Goal: Contribute content: Add original content to the website for others to see

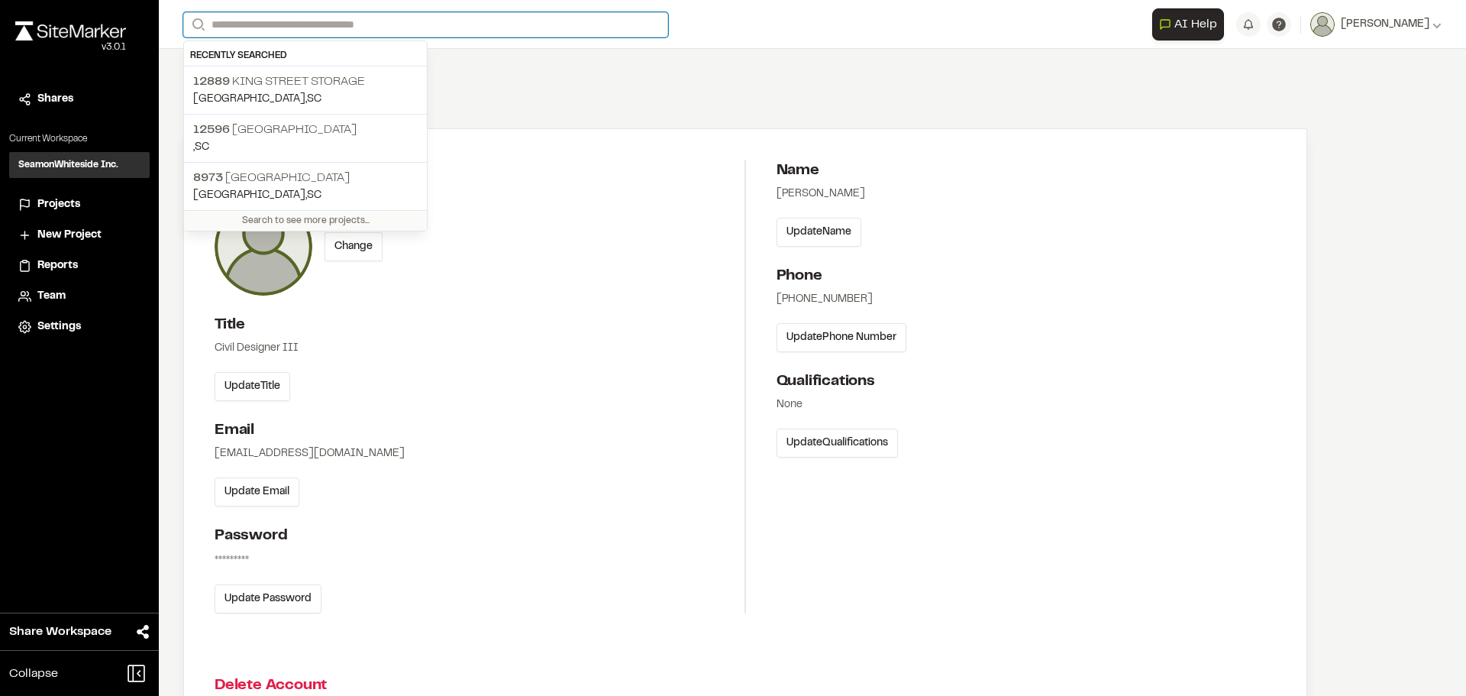
click at [274, 14] on input "Search" at bounding box center [425, 24] width 485 height 25
click at [303, 144] on p ", [GEOGRAPHIC_DATA]" at bounding box center [305, 147] width 224 height 17
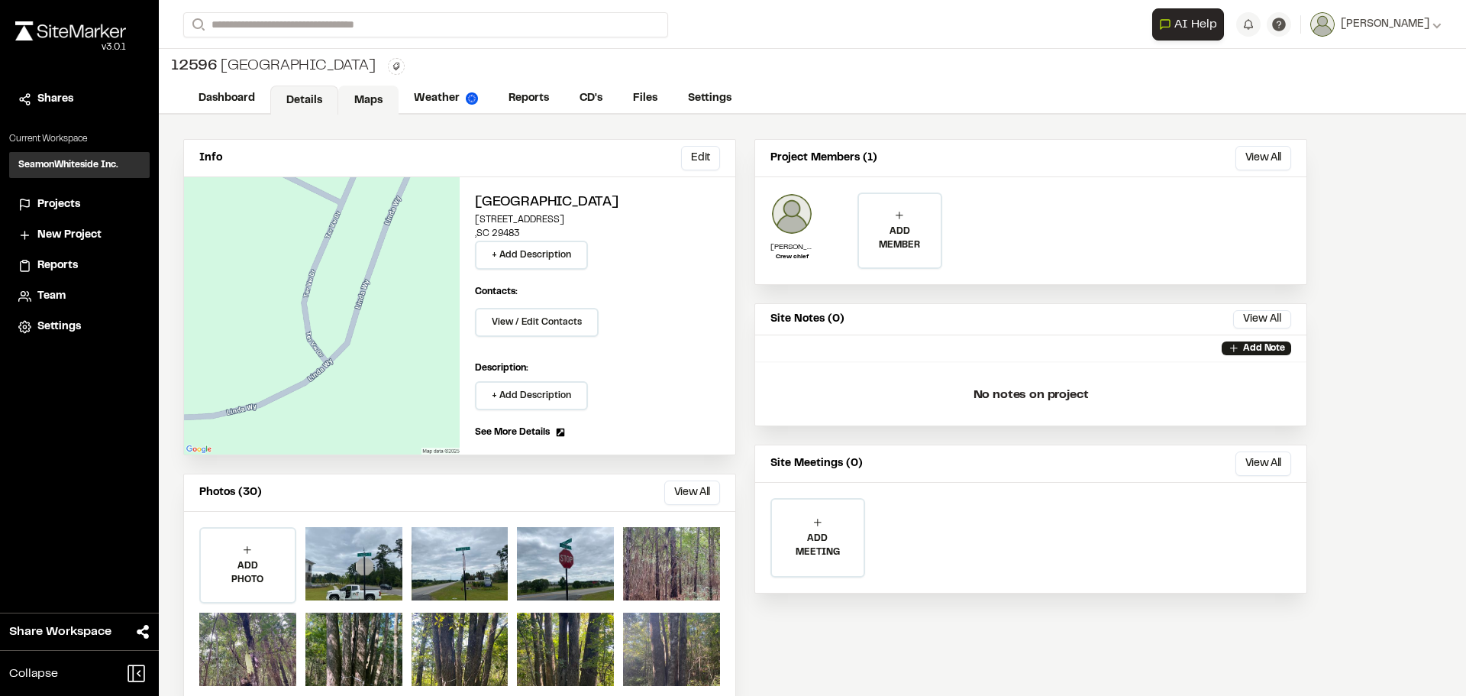
click at [364, 93] on link "Maps" at bounding box center [368, 100] width 60 height 29
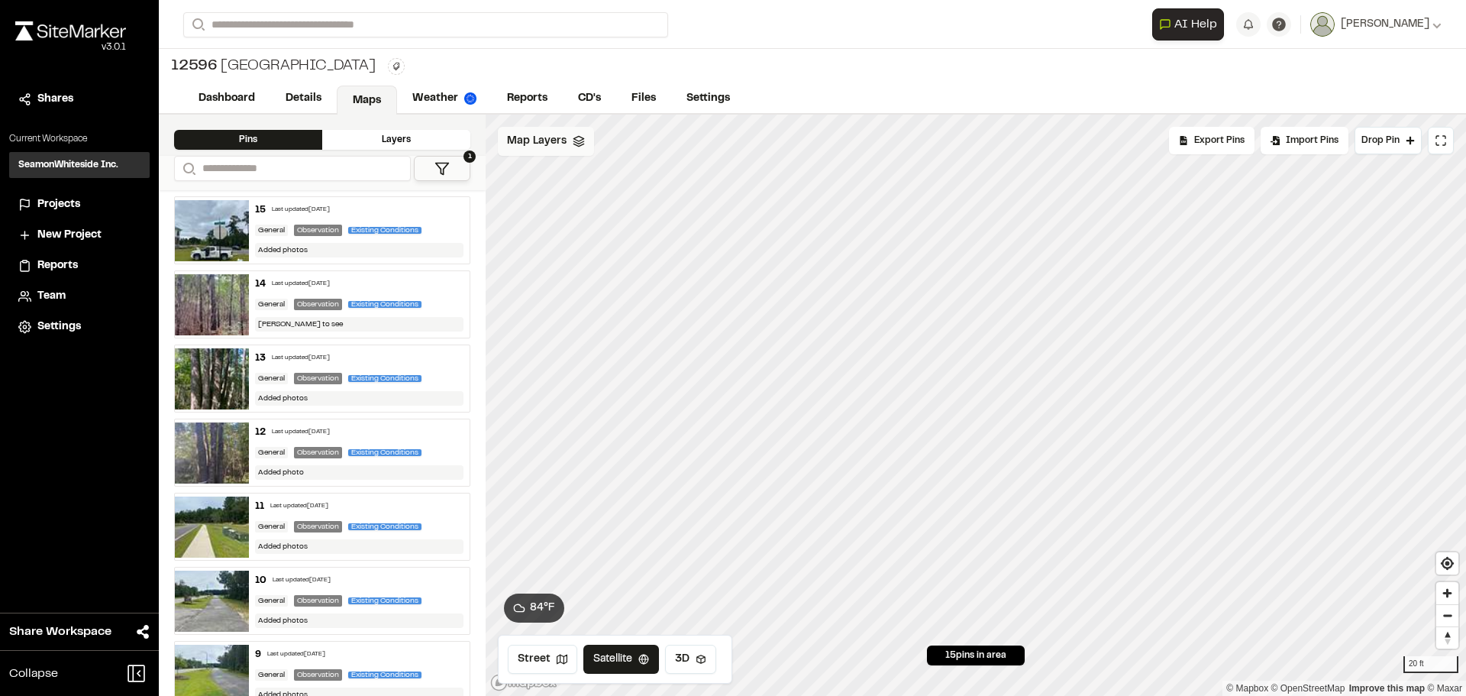
click at [542, 146] on span "Map Layers" at bounding box center [537, 141] width 60 height 17
click at [555, 176] on div "All Layers" at bounding box center [570, 174] width 144 height 29
click at [630, 169] on icon at bounding box center [626, 175] width 12 height 12
click at [627, 178] on icon at bounding box center [626, 175] width 12 height 12
click at [596, 147] on html "Close sidebar v 3.0.1 Shares Current Workspace SeamonWhiteside Inc. SI Projects…" at bounding box center [733, 348] width 1466 height 696
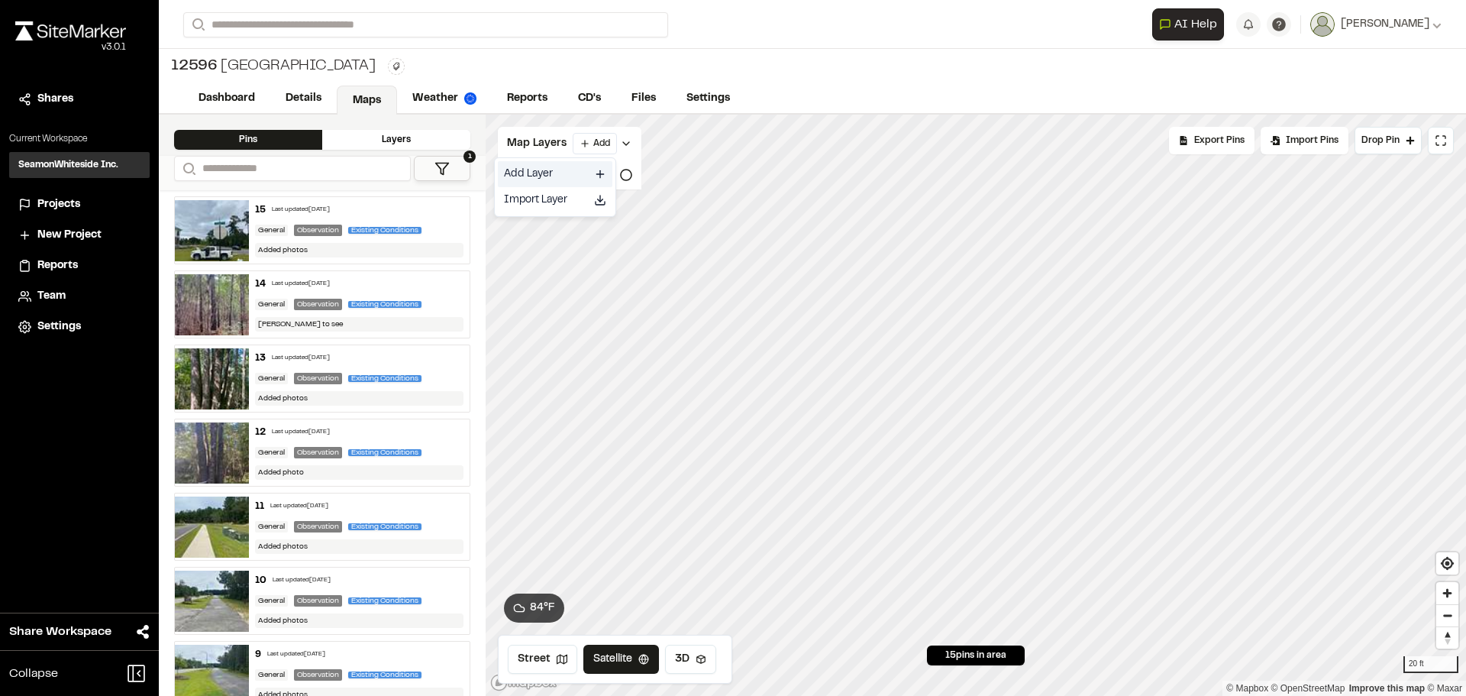
click at [567, 178] on link "Add Layer" at bounding box center [555, 174] width 115 height 26
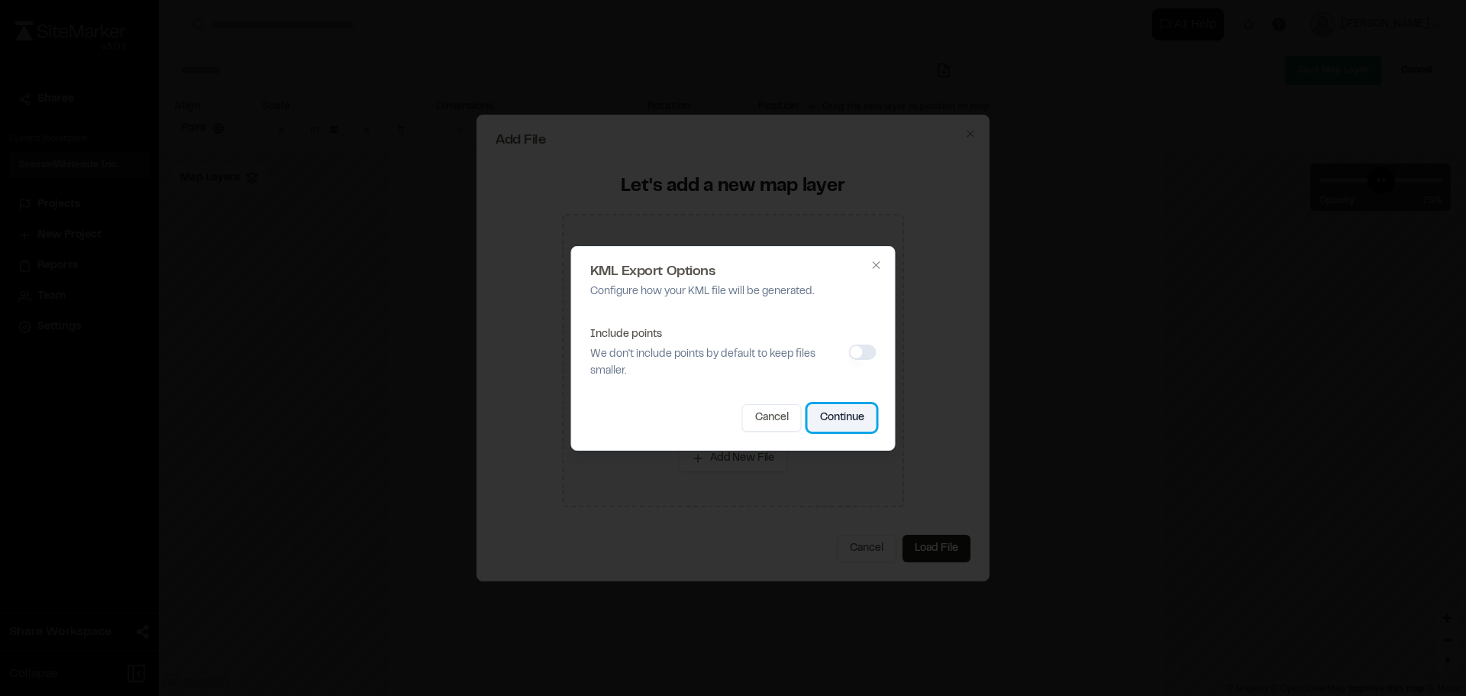
click at [840, 425] on button "Continue" at bounding box center [842, 417] width 69 height 27
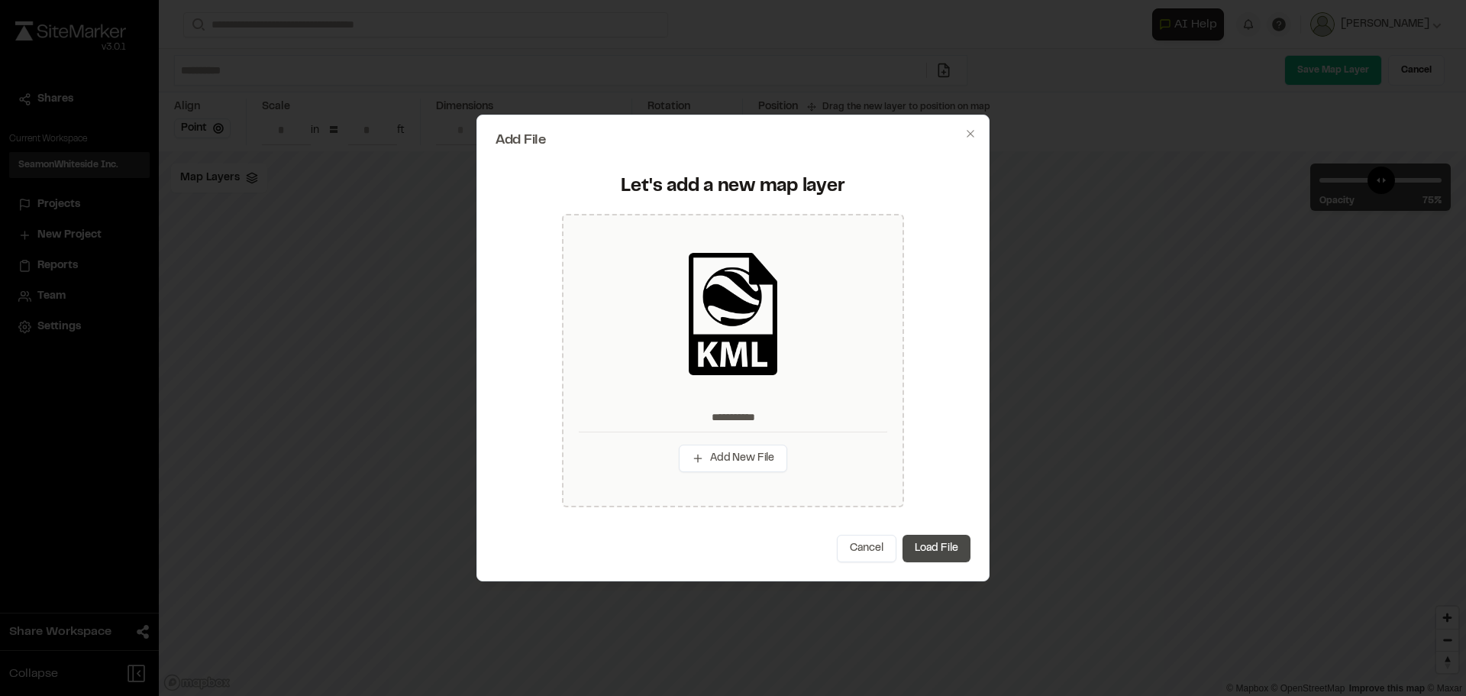
click at [957, 544] on button "Load File" at bounding box center [936, 547] width 68 height 27
type input "**********"
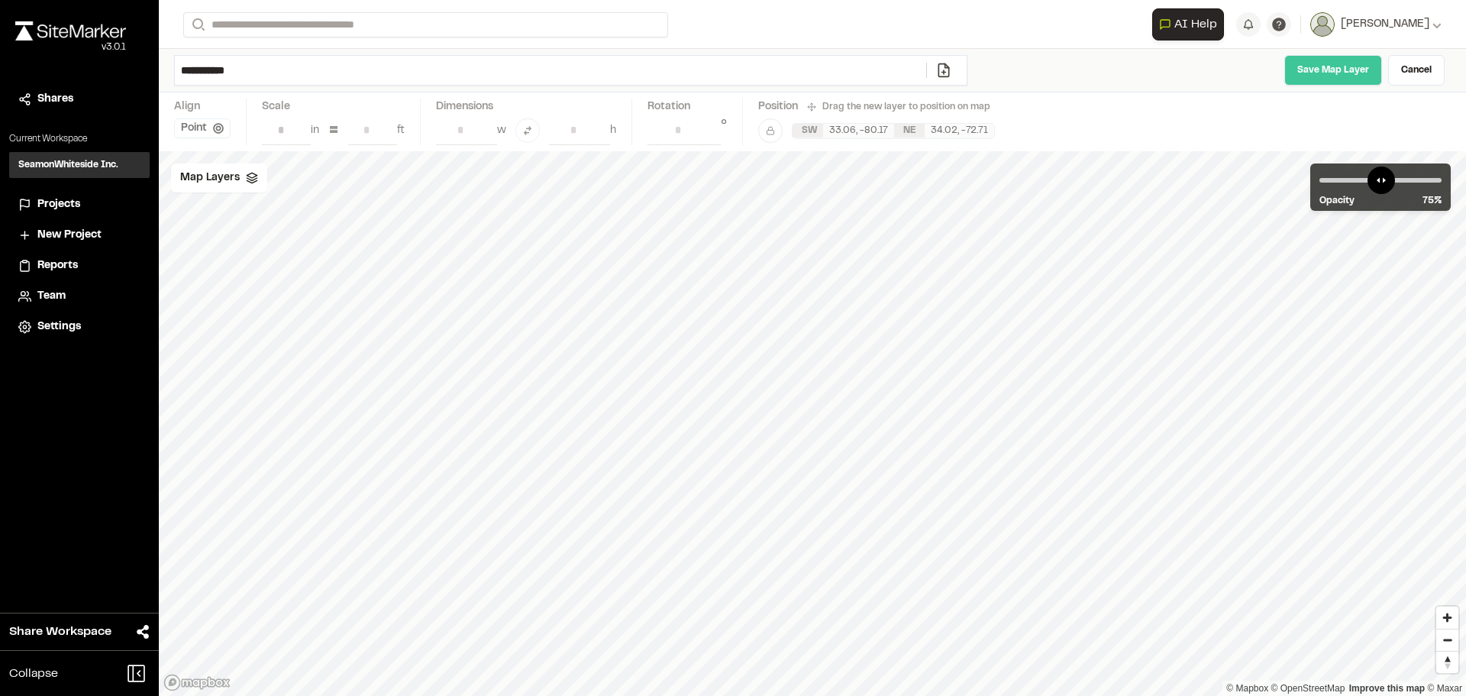
click at [1348, 73] on link "Save Map Layer" at bounding box center [1333, 70] width 98 height 31
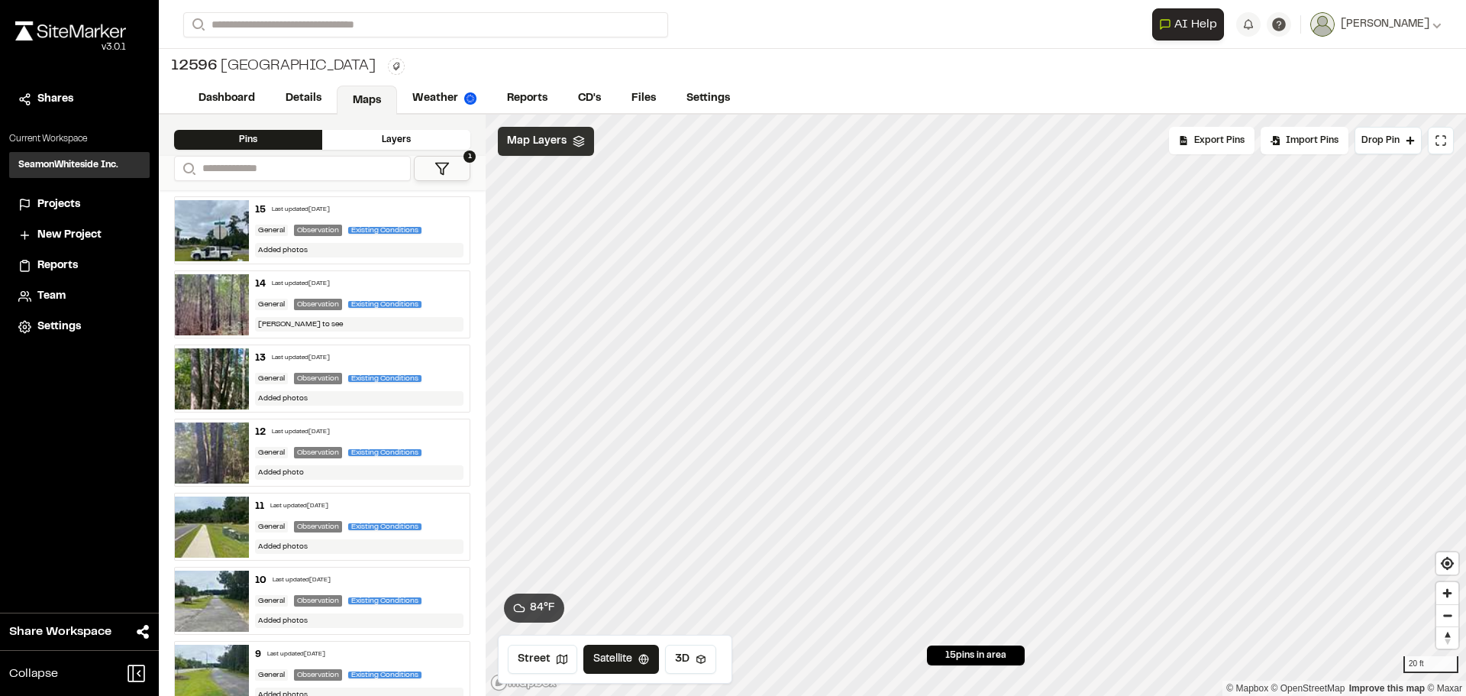
click at [528, 131] on div "Map Layers" at bounding box center [546, 141] width 96 height 29
click at [643, 147] on html "Close sidebar v 3.0.1 Shares Current Workspace SeamonWhiteside Inc. SI Projects…" at bounding box center [733, 348] width 1466 height 696
click at [596, 173] on link "Add Layer" at bounding box center [602, 174] width 115 height 26
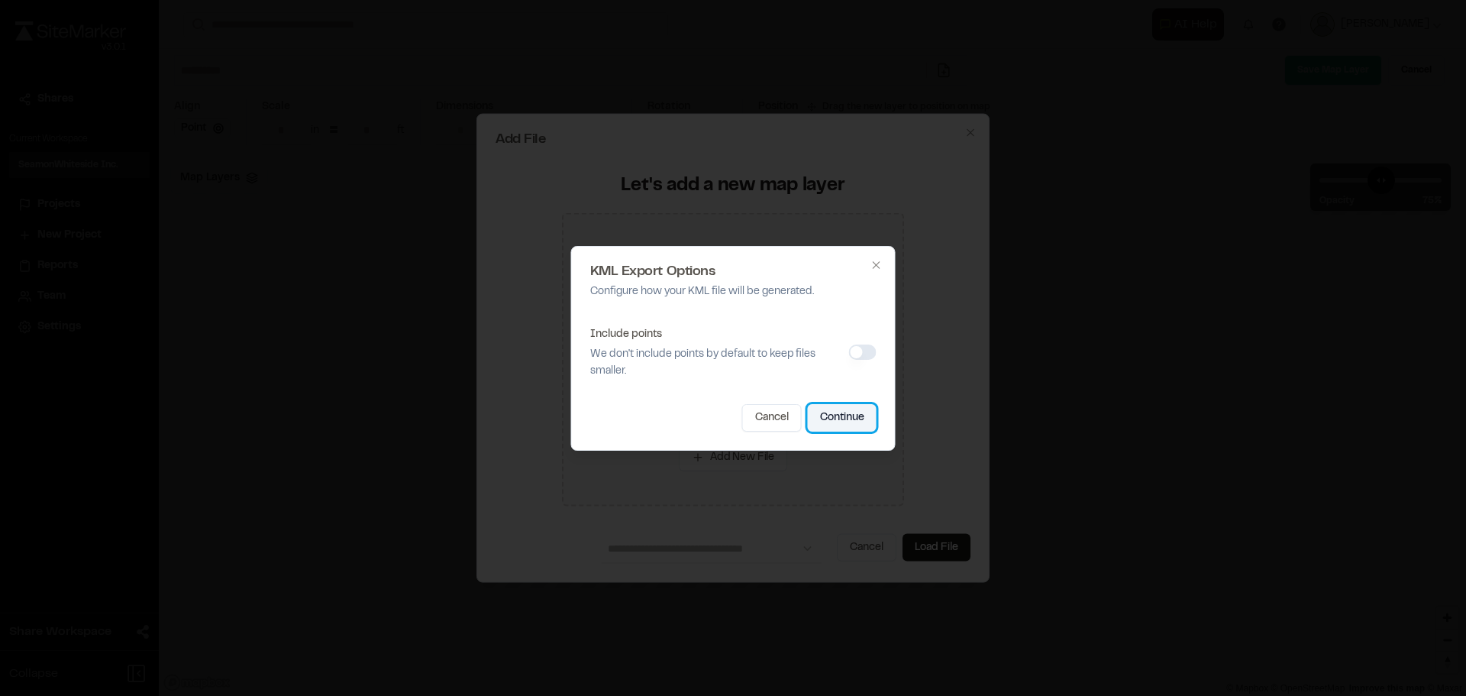
click at [852, 418] on button "Continue" at bounding box center [842, 417] width 69 height 27
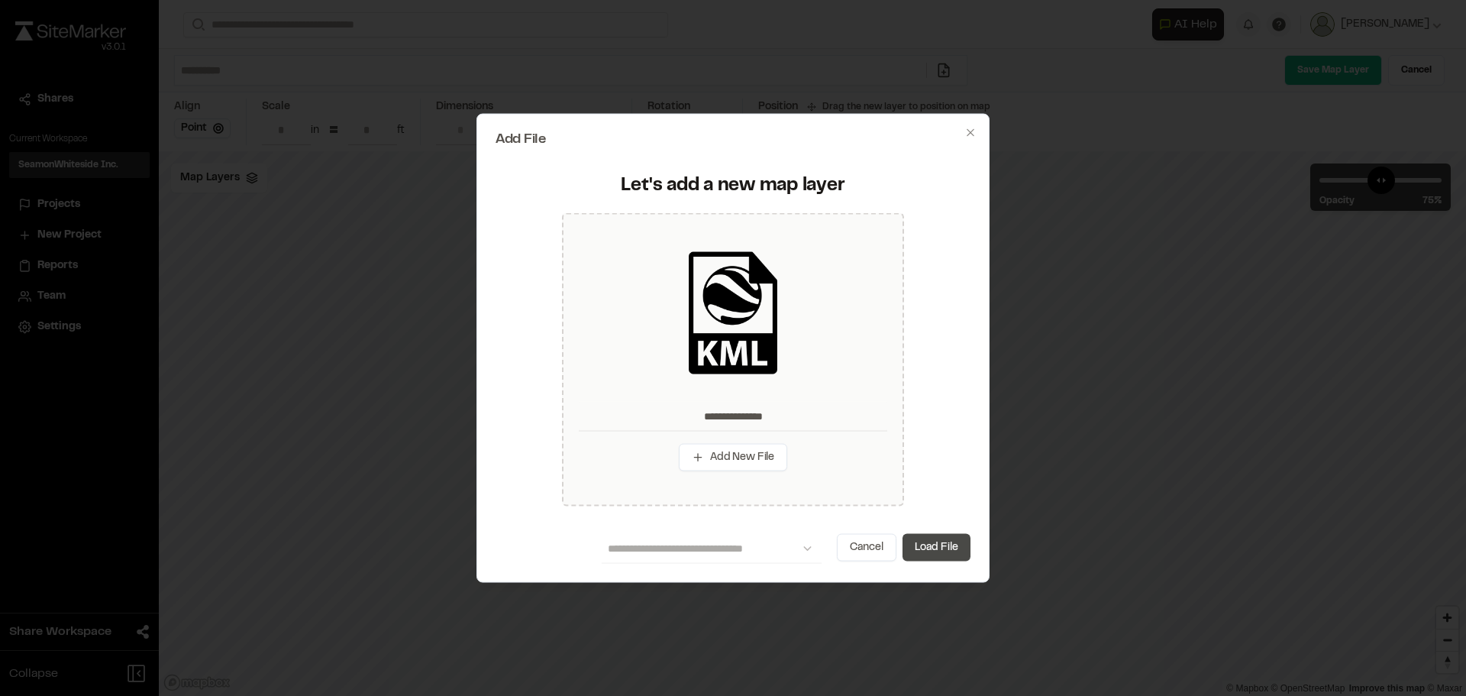
click at [952, 540] on button "Load File" at bounding box center [936, 547] width 68 height 27
type input "**********"
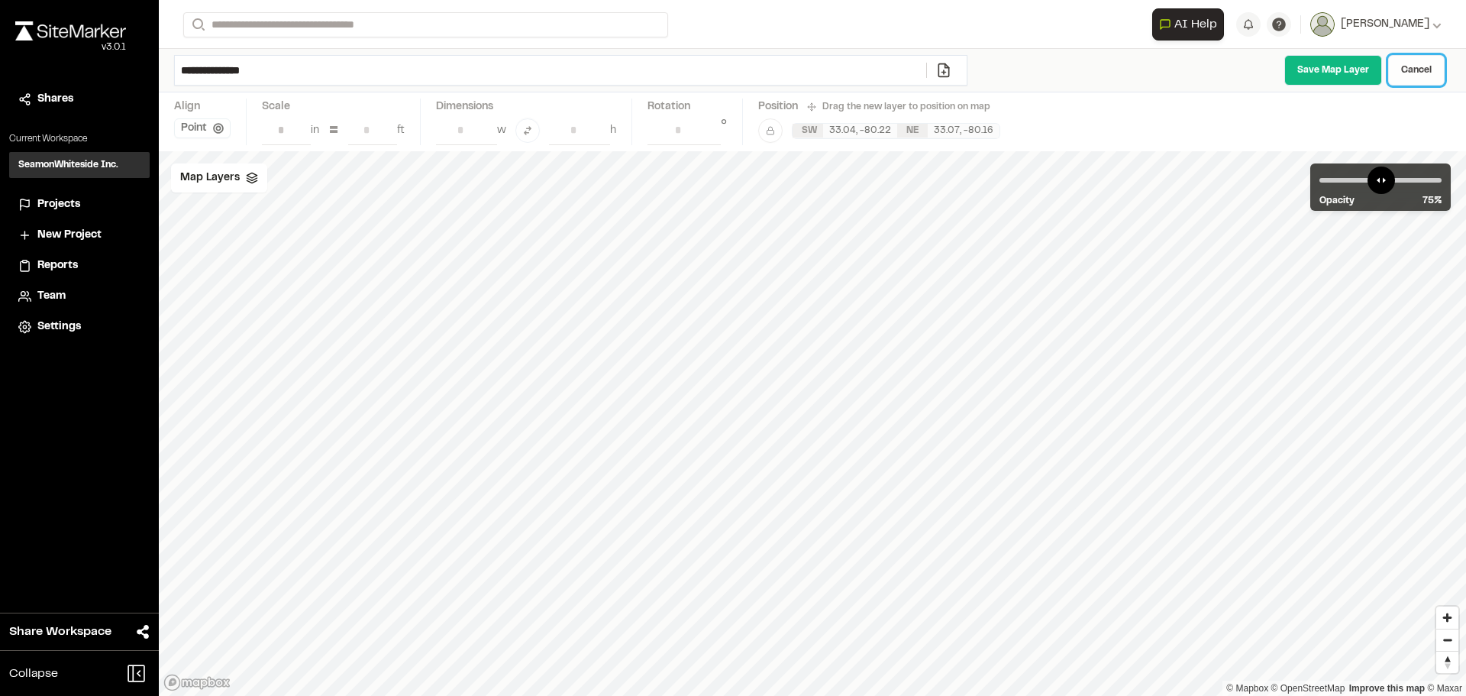
click at [1424, 62] on link "Cancel" at bounding box center [1416, 70] width 56 height 31
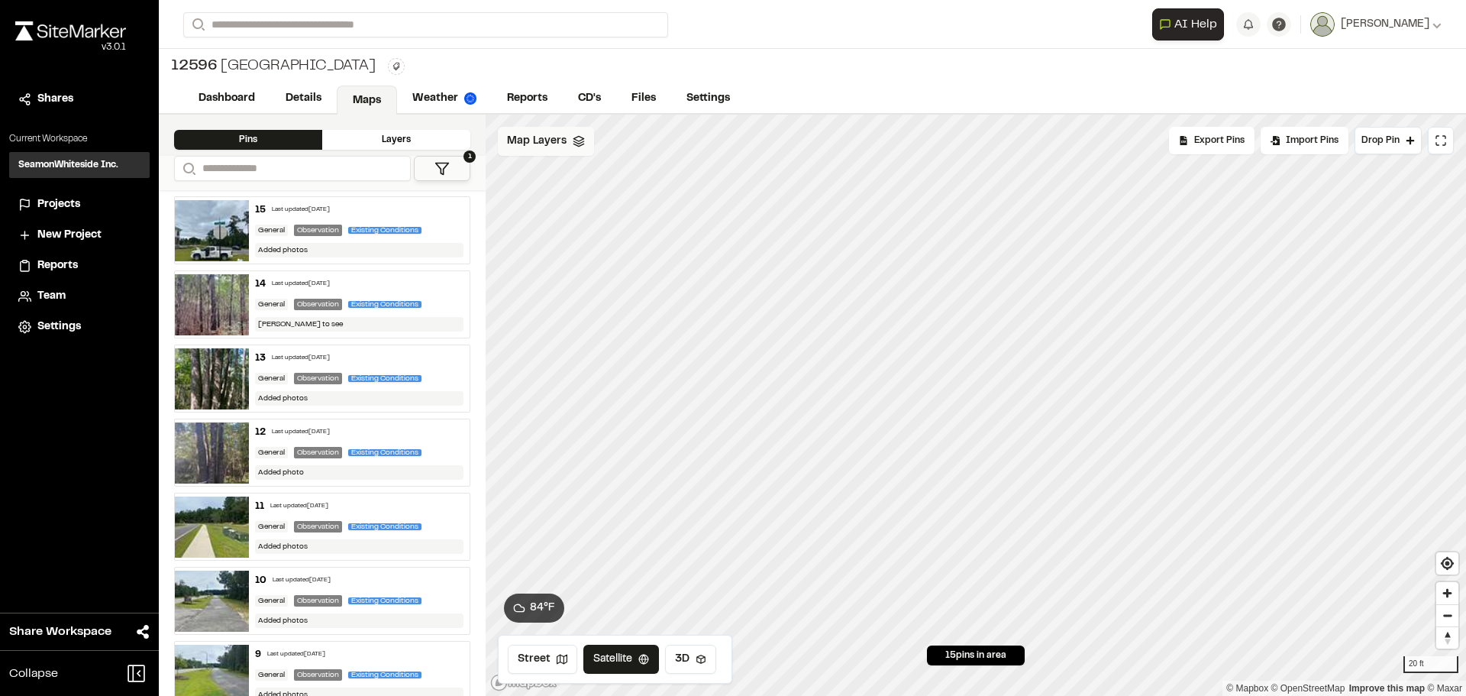
click at [534, 145] on span "Map Layers" at bounding box center [537, 141] width 60 height 17
click at [631, 144] on html "Close sidebar v 3.0.1 Shares Current Workspace SeamonWhiteside Inc. SI Projects…" at bounding box center [733, 348] width 1466 height 696
click at [602, 172] on link "Add Layer" at bounding box center [602, 174] width 115 height 26
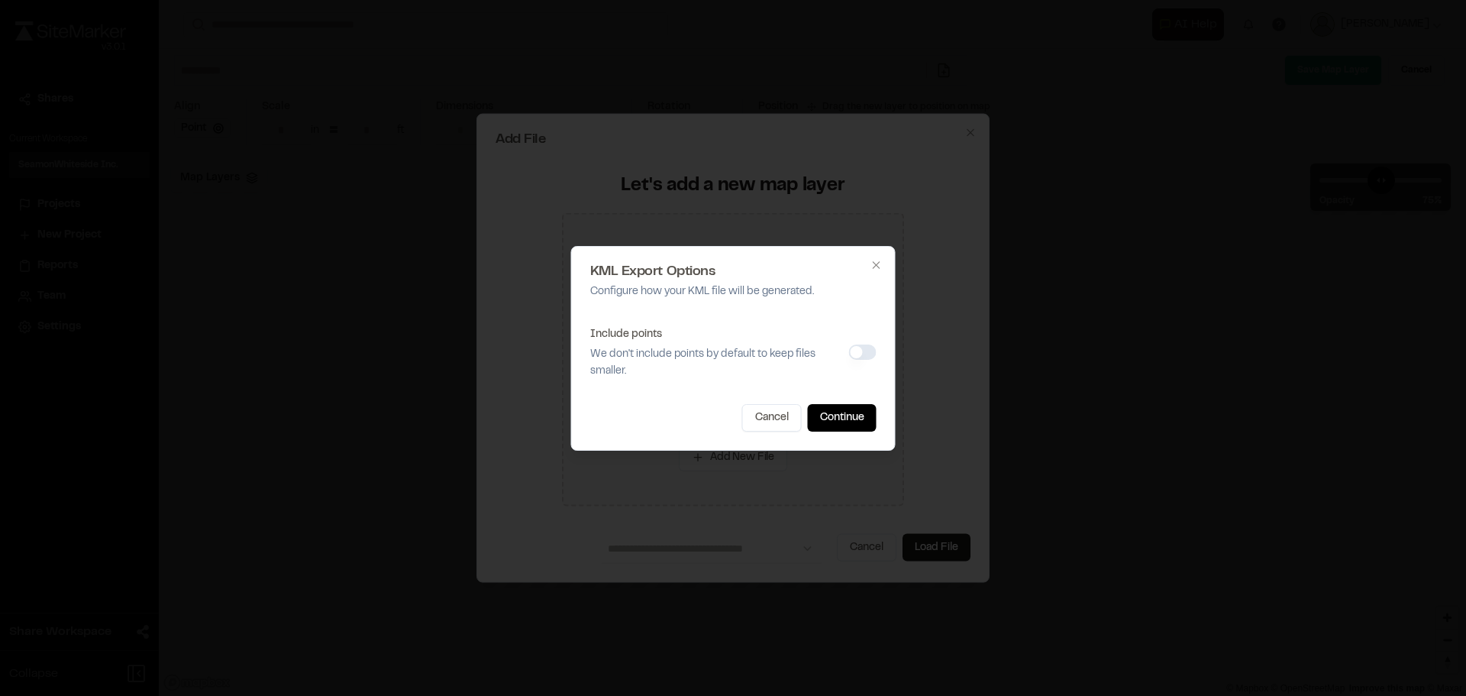
click at [865, 345] on button "Include points" at bounding box center [862, 351] width 27 height 15
click at [864, 421] on button "Continue" at bounding box center [842, 417] width 69 height 27
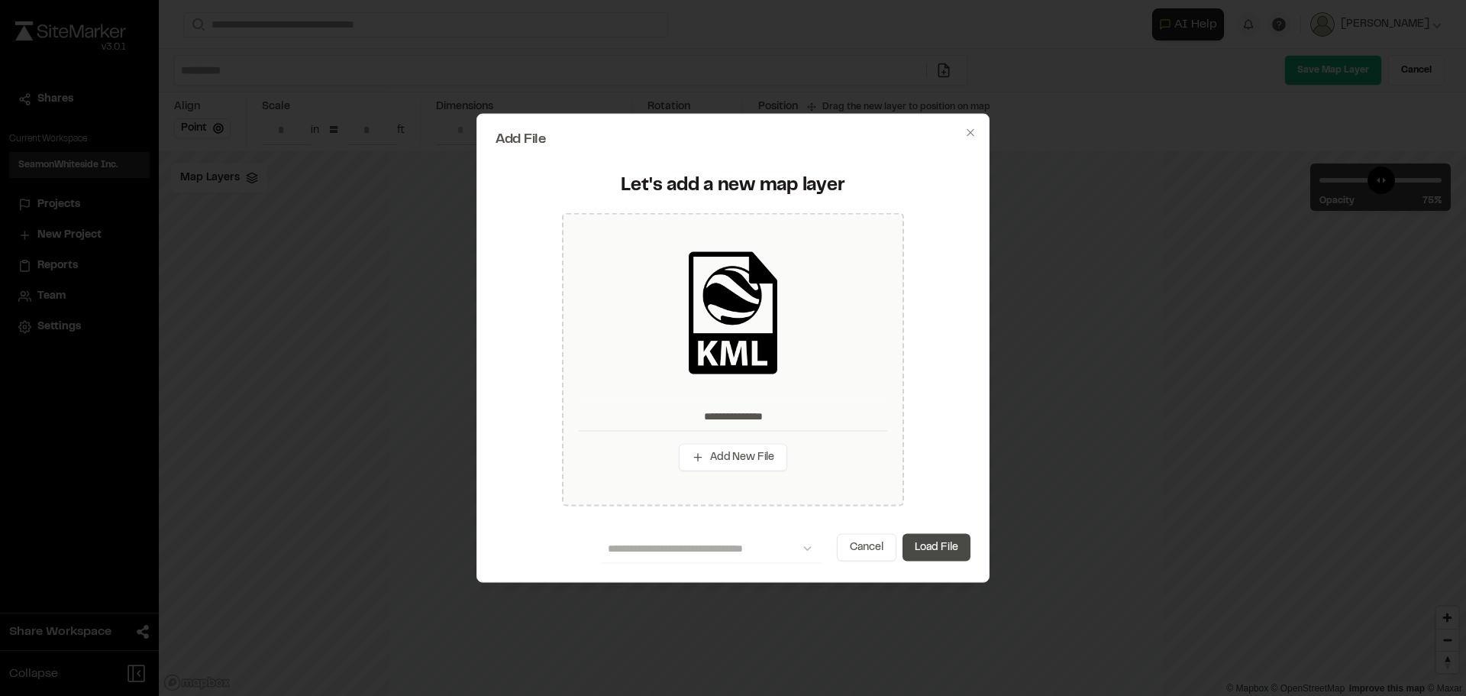
click at [957, 545] on button "Load File" at bounding box center [936, 547] width 68 height 27
type input "**********"
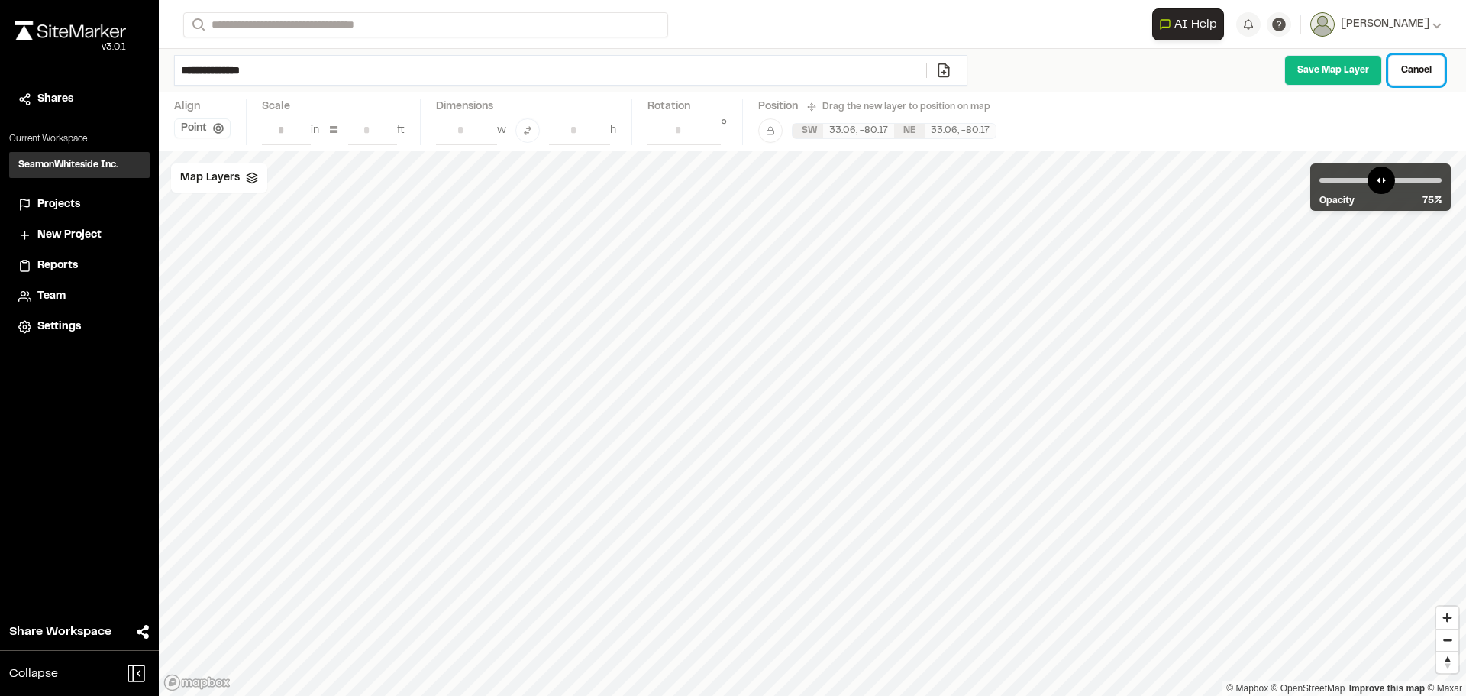
drag, startPoint x: 1417, startPoint y: 63, endPoint x: 1403, endPoint y: 63, distance: 14.5
click at [1417, 63] on link "Cancel" at bounding box center [1416, 70] width 56 height 31
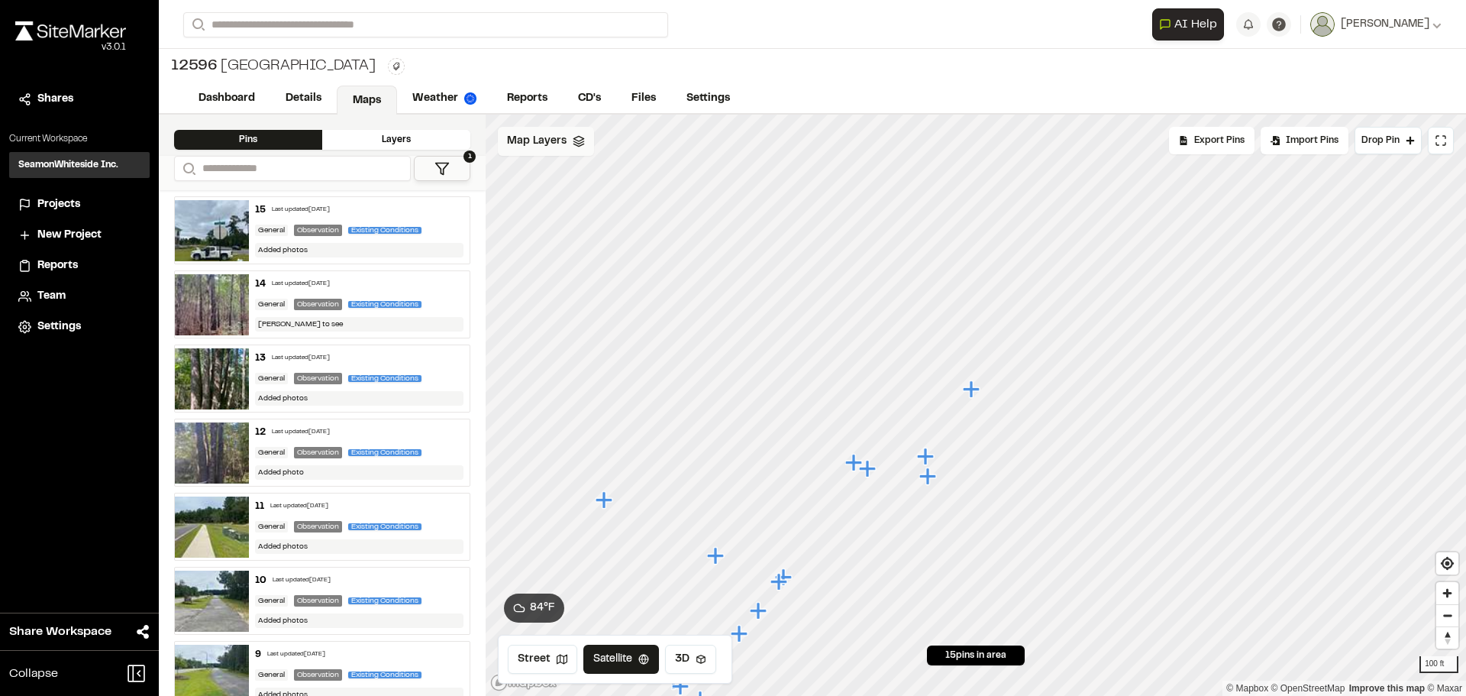
click at [566, 147] on div "Map Layers" at bounding box center [546, 141] width 96 height 29
click at [656, 133] on html "Close sidebar v 3.0.1 Shares Current Workspace SeamonWhiteside Inc. SI Projects…" at bounding box center [733, 348] width 1466 height 696
click at [616, 168] on link "Add Layer" at bounding box center [602, 174] width 115 height 26
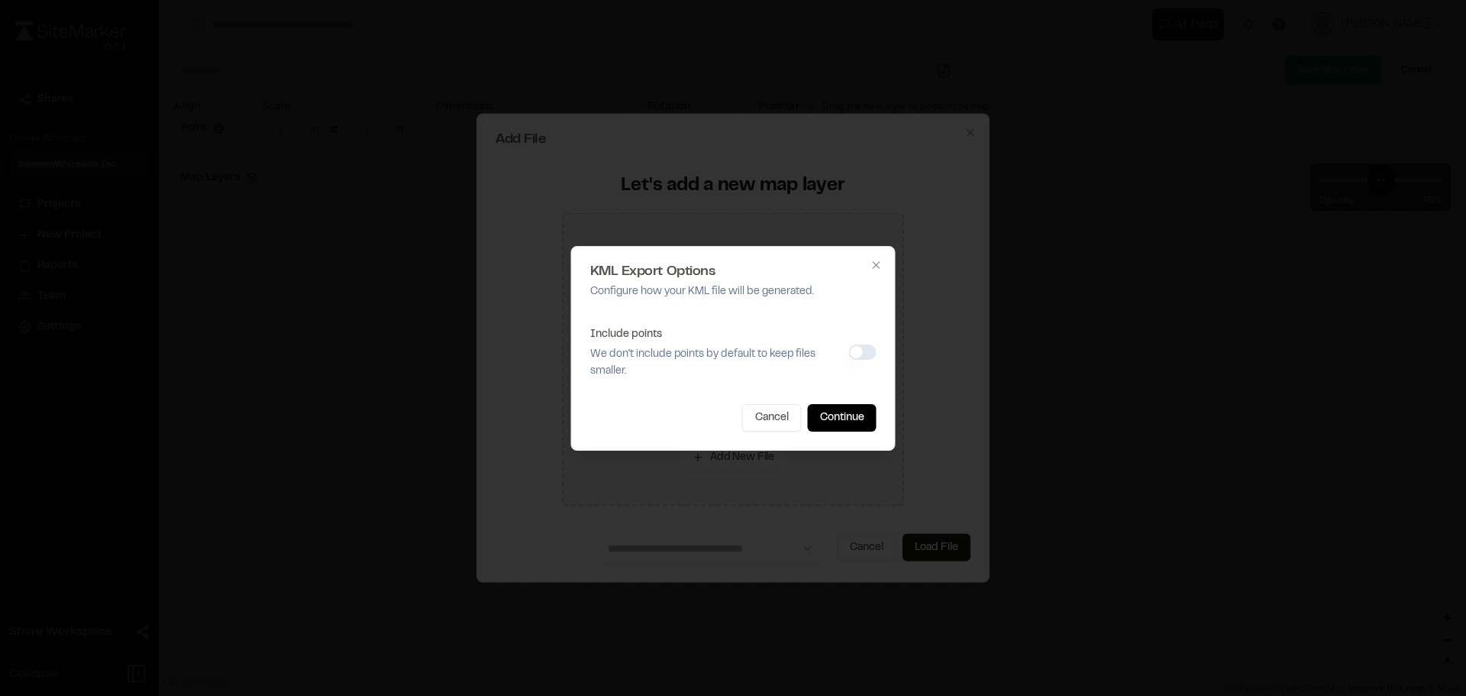
click at [862, 353] on button "Include points" at bounding box center [862, 351] width 27 height 15
click at [857, 412] on button "Continue" at bounding box center [842, 417] width 69 height 27
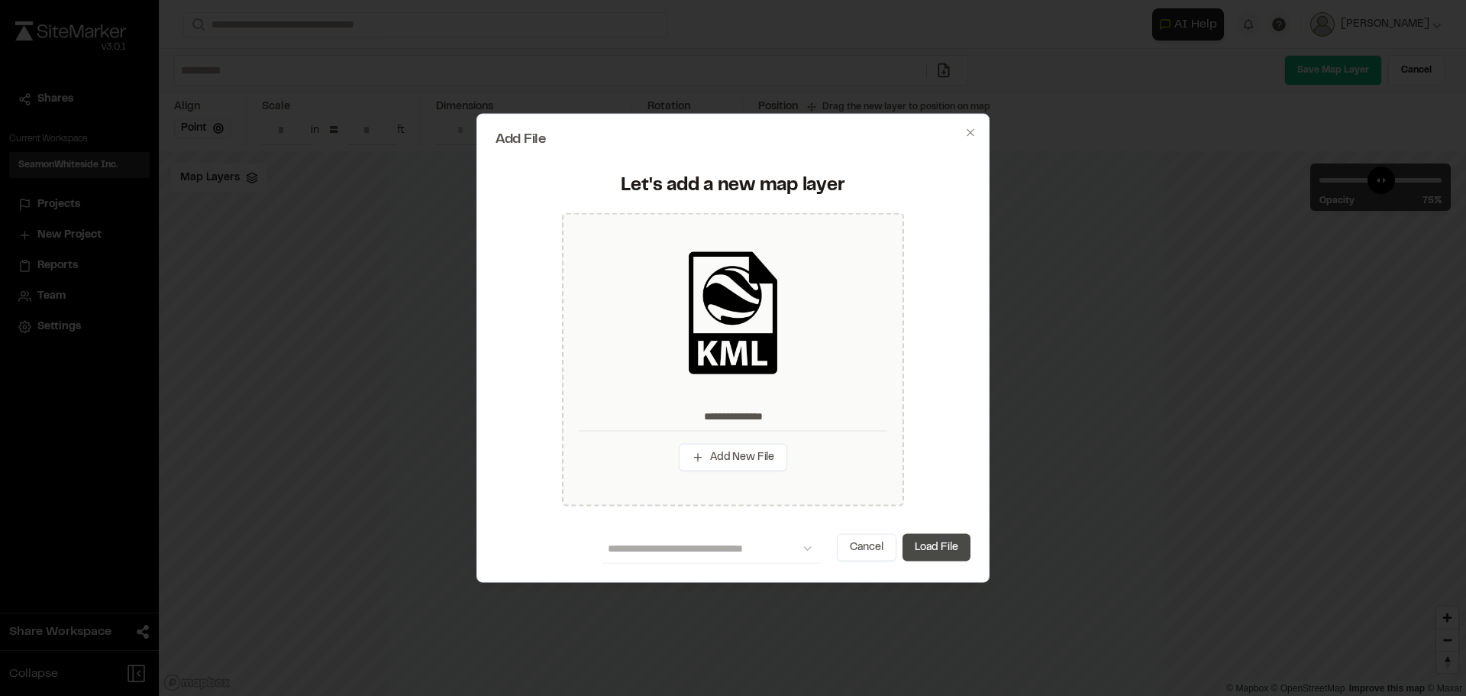
click at [952, 547] on button "Load File" at bounding box center [936, 547] width 68 height 27
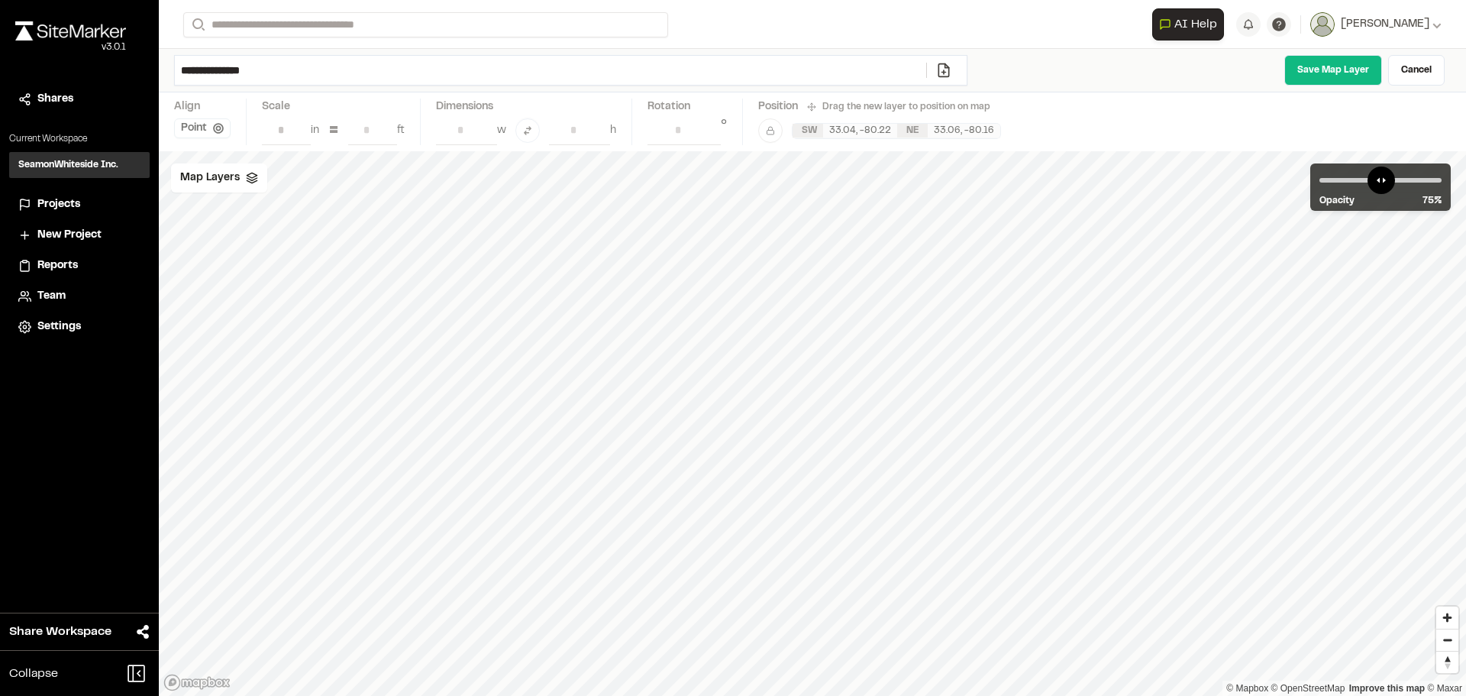
click at [276, 69] on input "**********" at bounding box center [550, 70] width 751 height 29
type input "**********"
click at [1303, 70] on link "Save Map Layer" at bounding box center [1333, 70] width 98 height 31
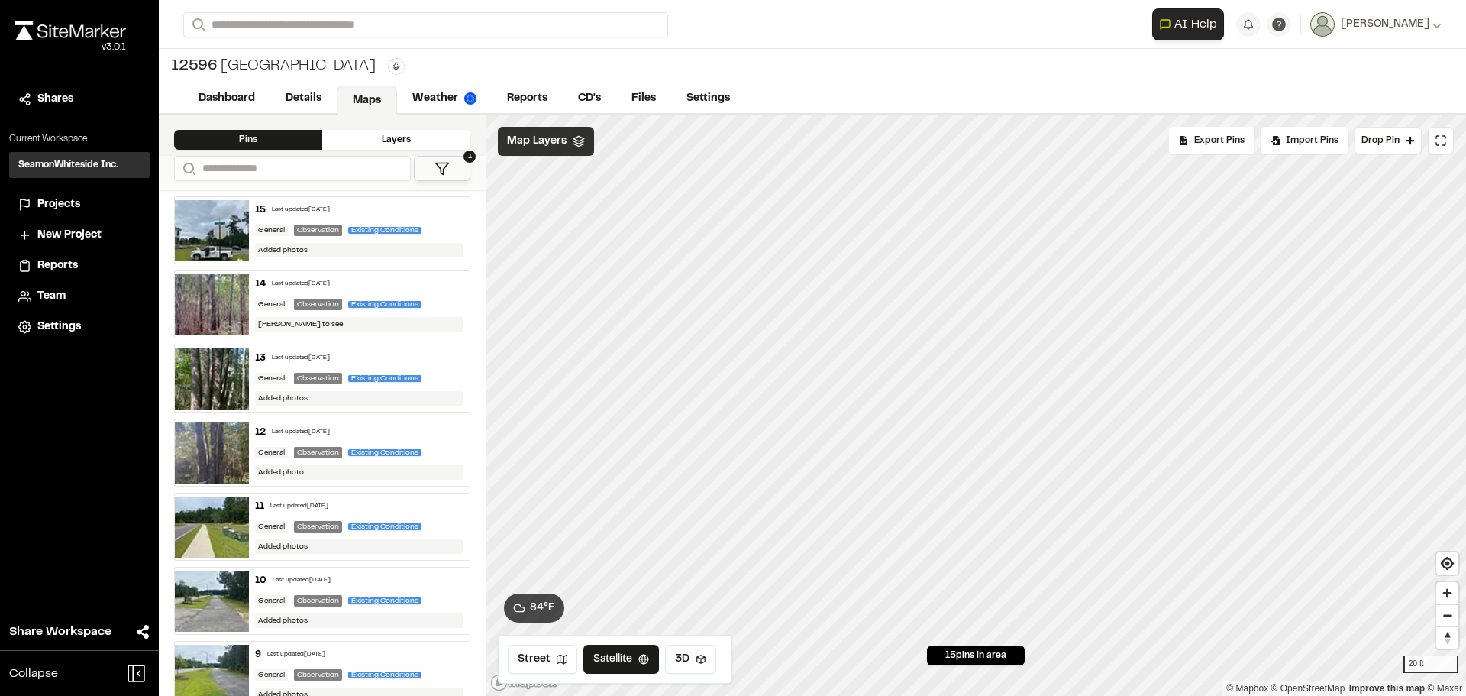
click at [569, 142] on div "Map Layers" at bounding box center [546, 141] width 96 height 29
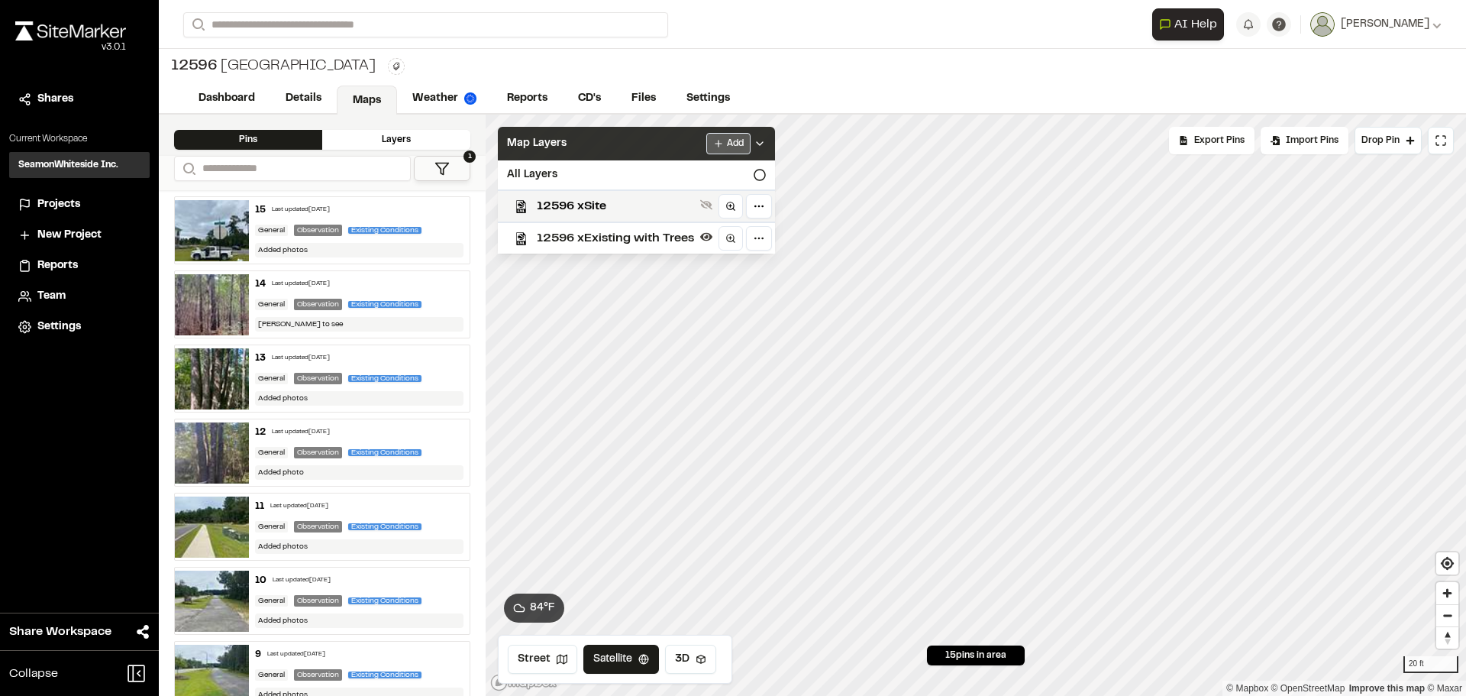
click at [722, 151] on html "Close sidebar v 3.0.1 Shares Current Workspace SeamonWhiteside Inc. SI Projects…" at bounding box center [733, 348] width 1466 height 696
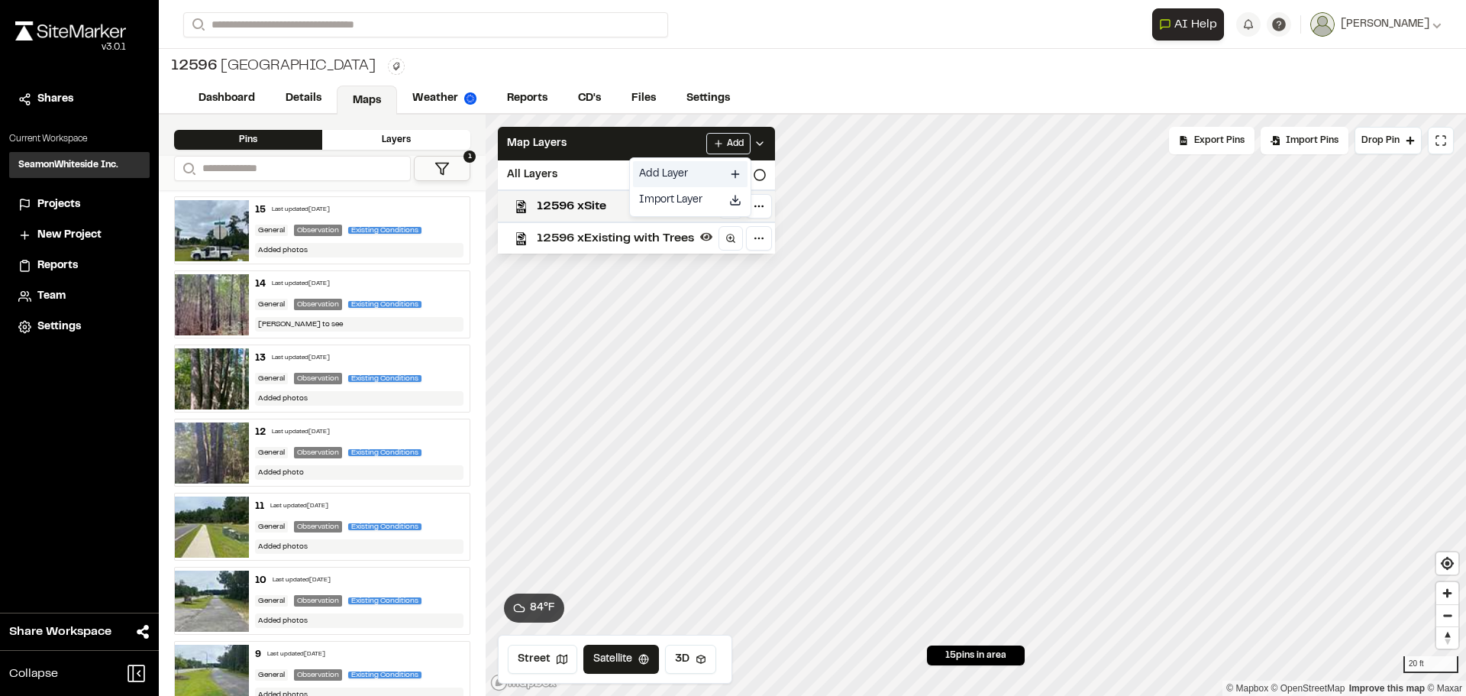
click at [705, 169] on link "Add Layer" at bounding box center [690, 174] width 115 height 26
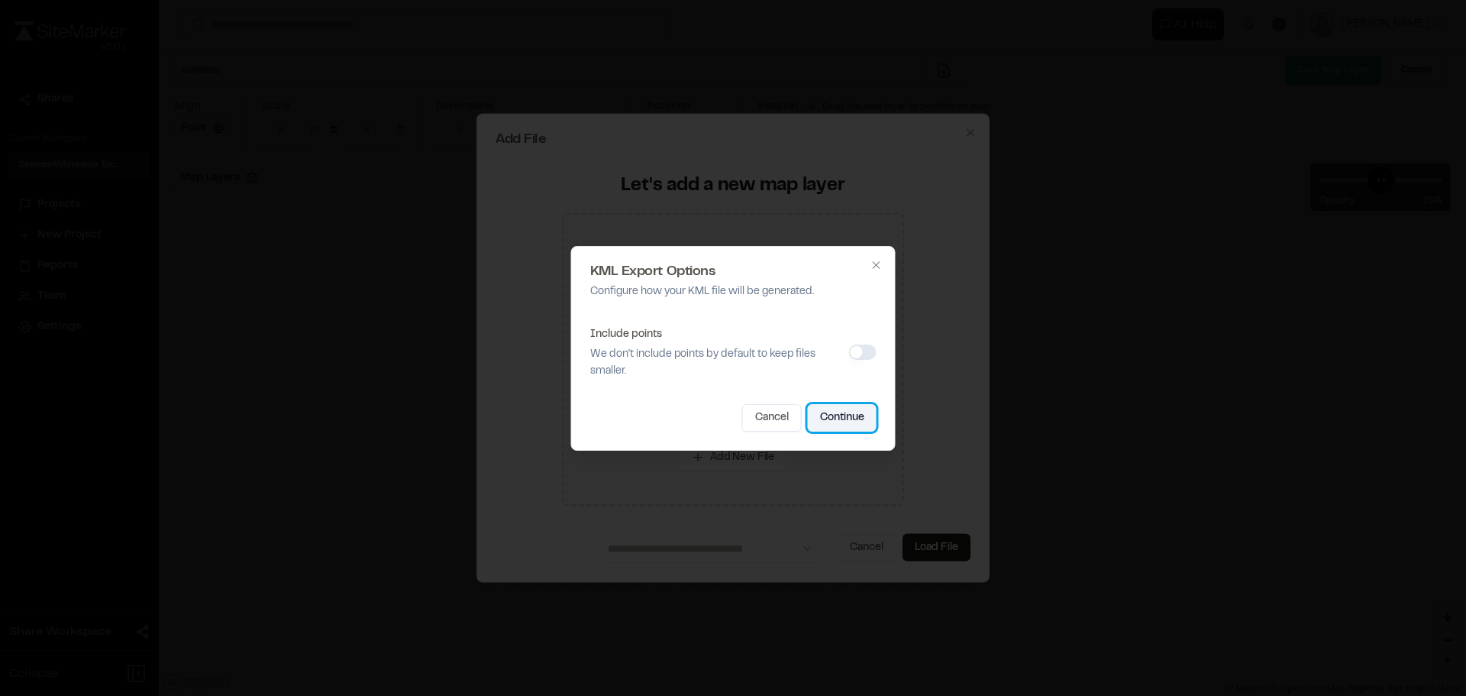
click at [845, 408] on button "Continue" at bounding box center [842, 417] width 69 height 27
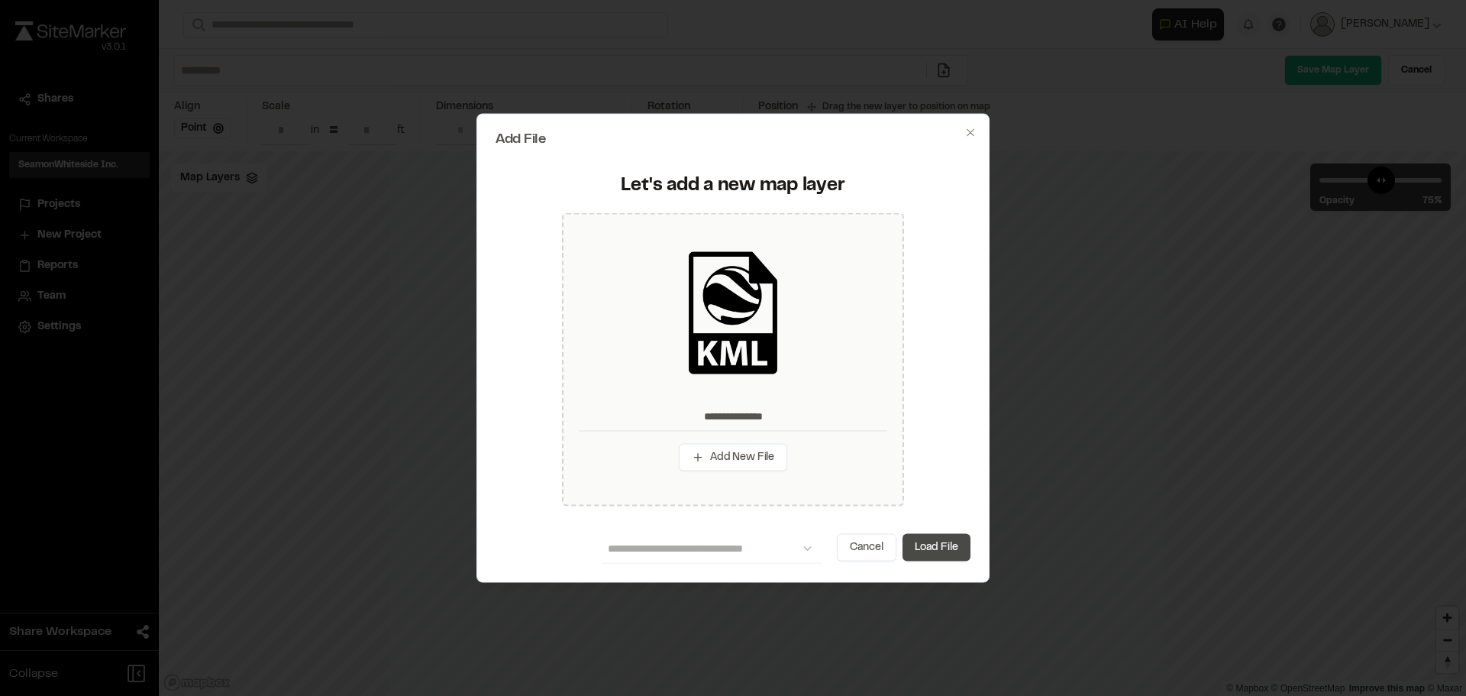
click at [941, 550] on button "Load File" at bounding box center [936, 547] width 68 height 27
type input "**********"
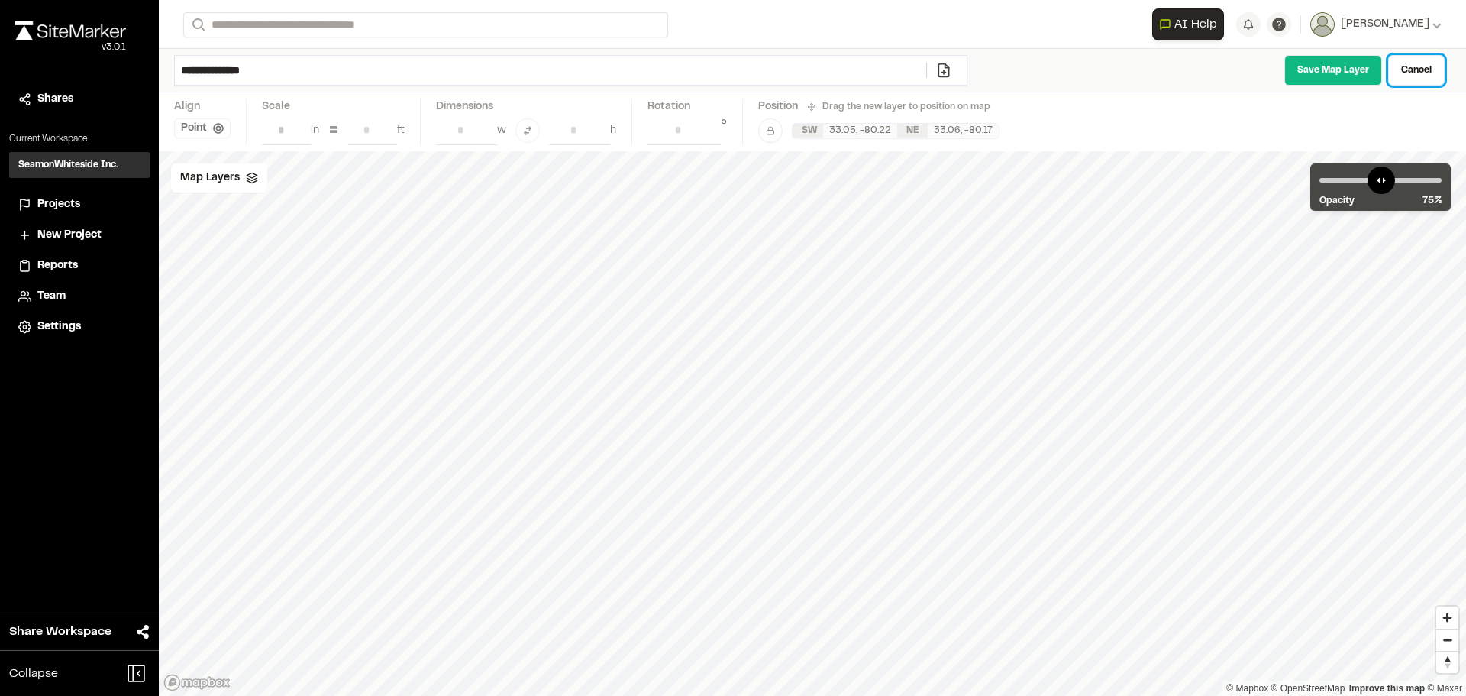
click at [1422, 63] on link "Cancel" at bounding box center [1416, 70] width 56 height 31
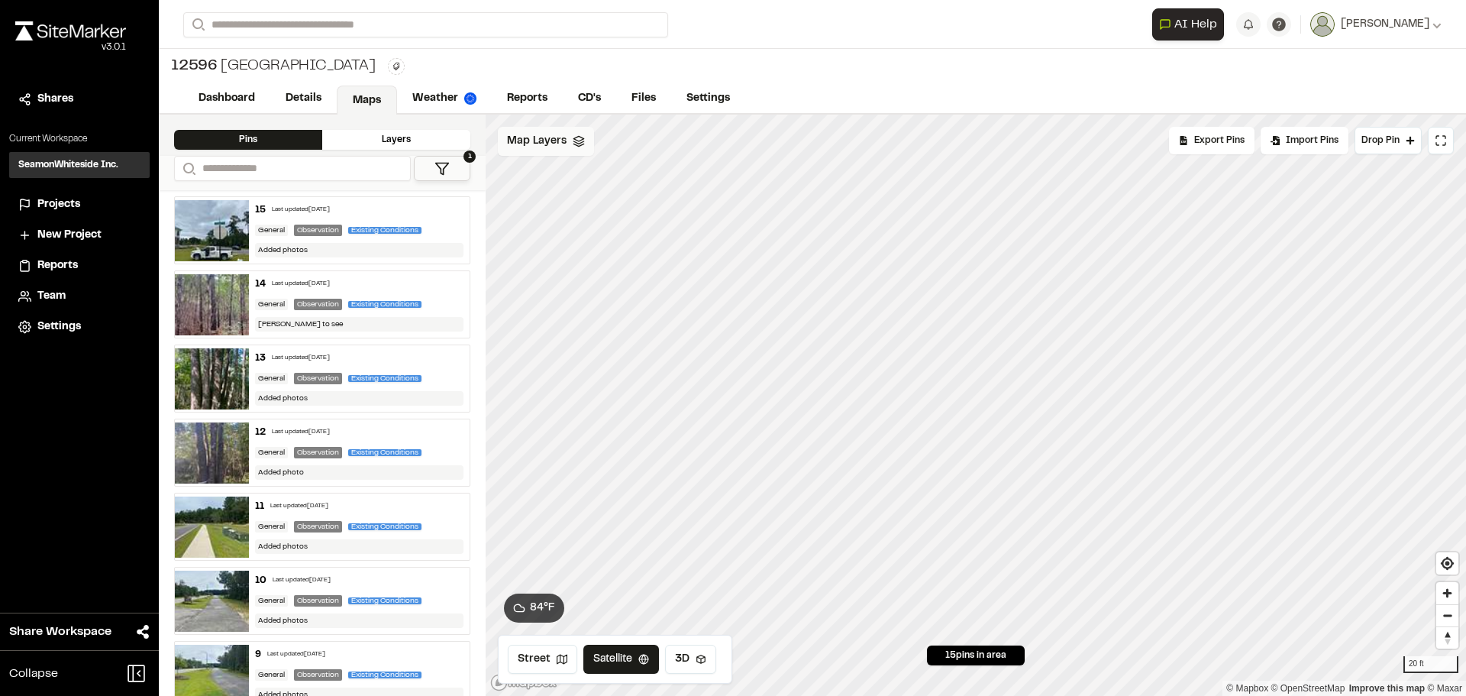
click at [545, 150] on div "Map Layers" at bounding box center [546, 141] width 96 height 29
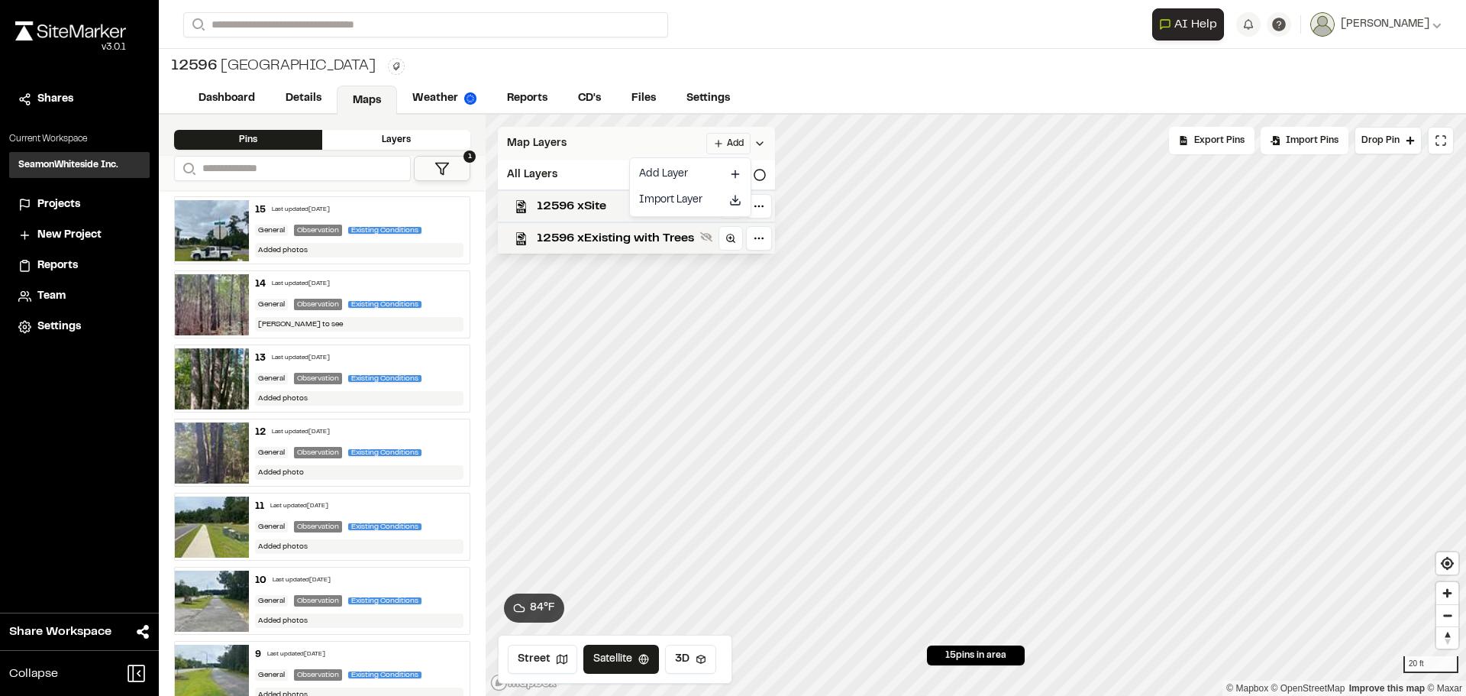
click at [712, 142] on html "Close sidebar v 3.0.1 Shares Current Workspace SeamonWhiteside Inc. SI Projects…" at bounding box center [733, 348] width 1466 height 696
click at [678, 160] on div "Add Layer Import Layer" at bounding box center [690, 187] width 122 height 60
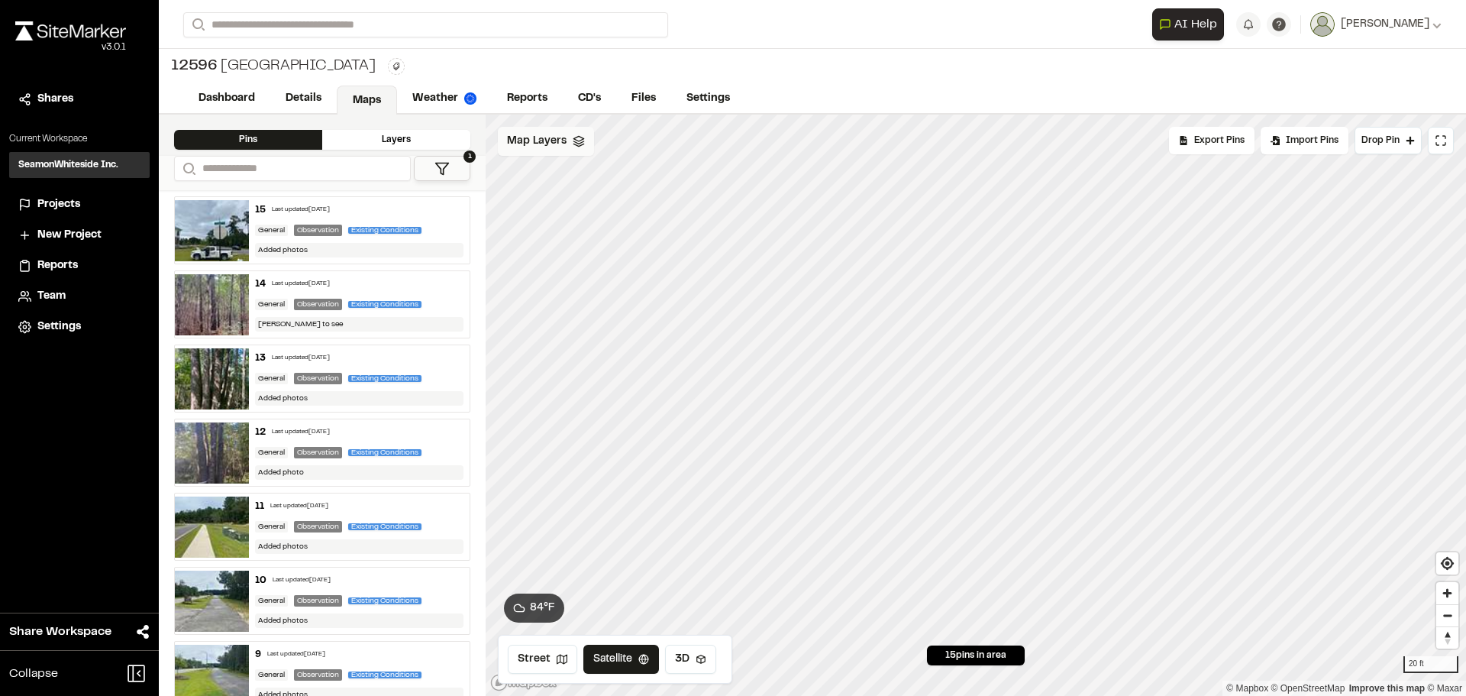
click at [563, 143] on span "Map Layers" at bounding box center [537, 141] width 60 height 17
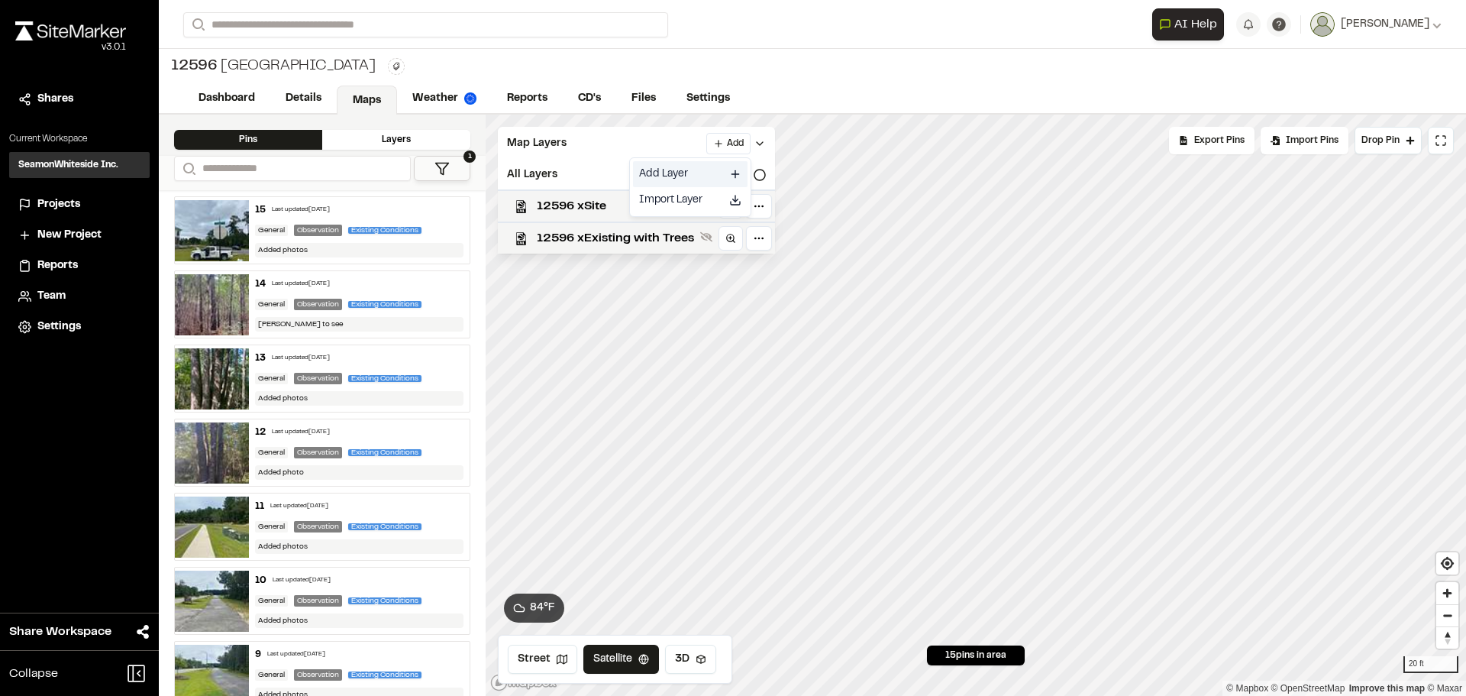
click at [681, 167] on link "Add Layer" at bounding box center [690, 174] width 115 height 26
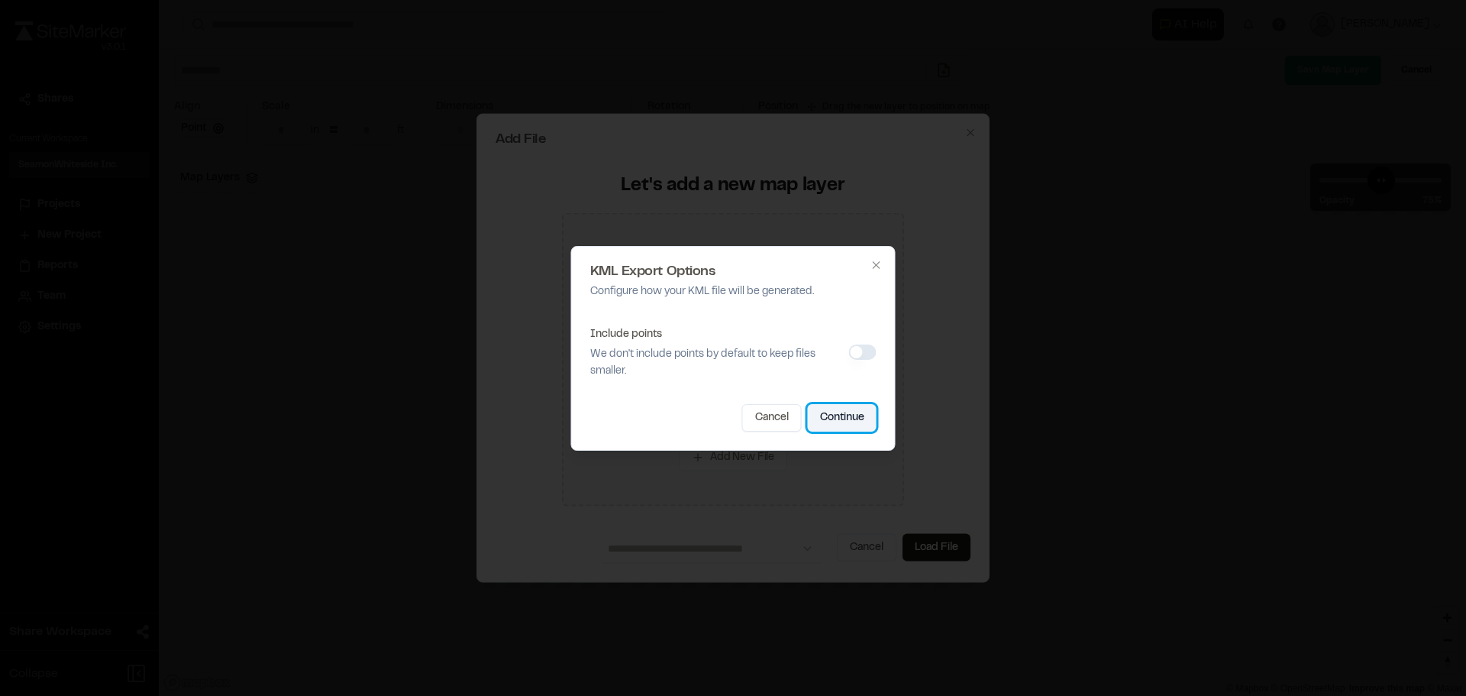
click at [844, 408] on button "Continue" at bounding box center [842, 417] width 69 height 27
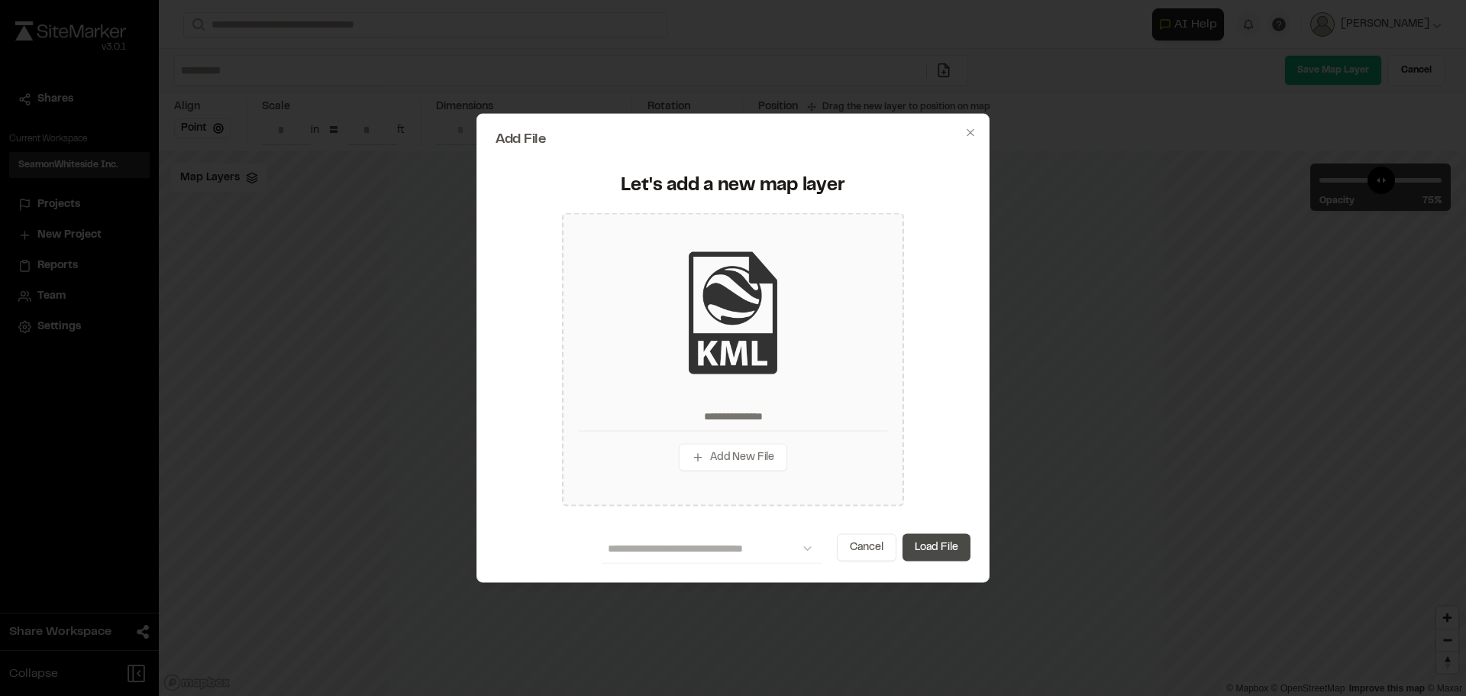
click at [946, 553] on button "Load File" at bounding box center [936, 547] width 68 height 27
type input "**********"
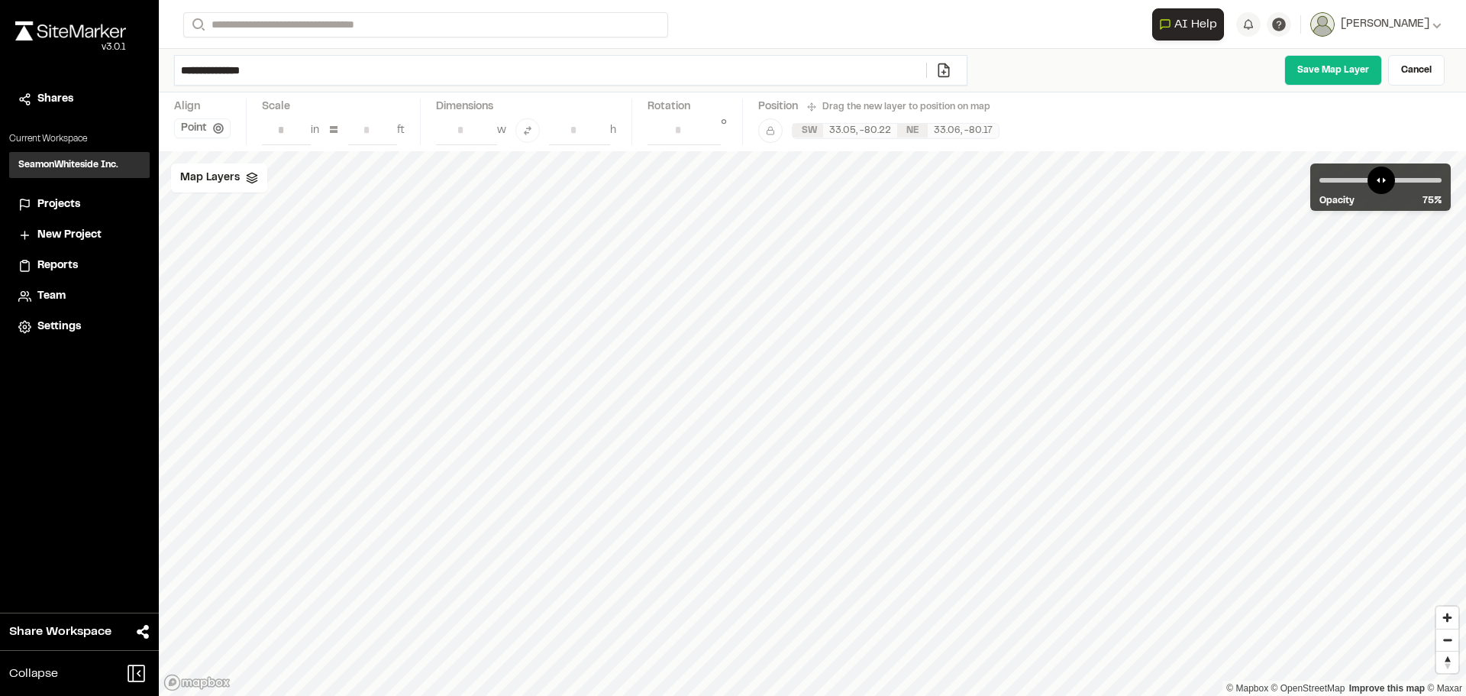
click at [1309, 51] on div "**********" at bounding box center [812, 71] width 1307 height 44
click at [1316, 69] on link "Save Map Layer" at bounding box center [1333, 70] width 98 height 31
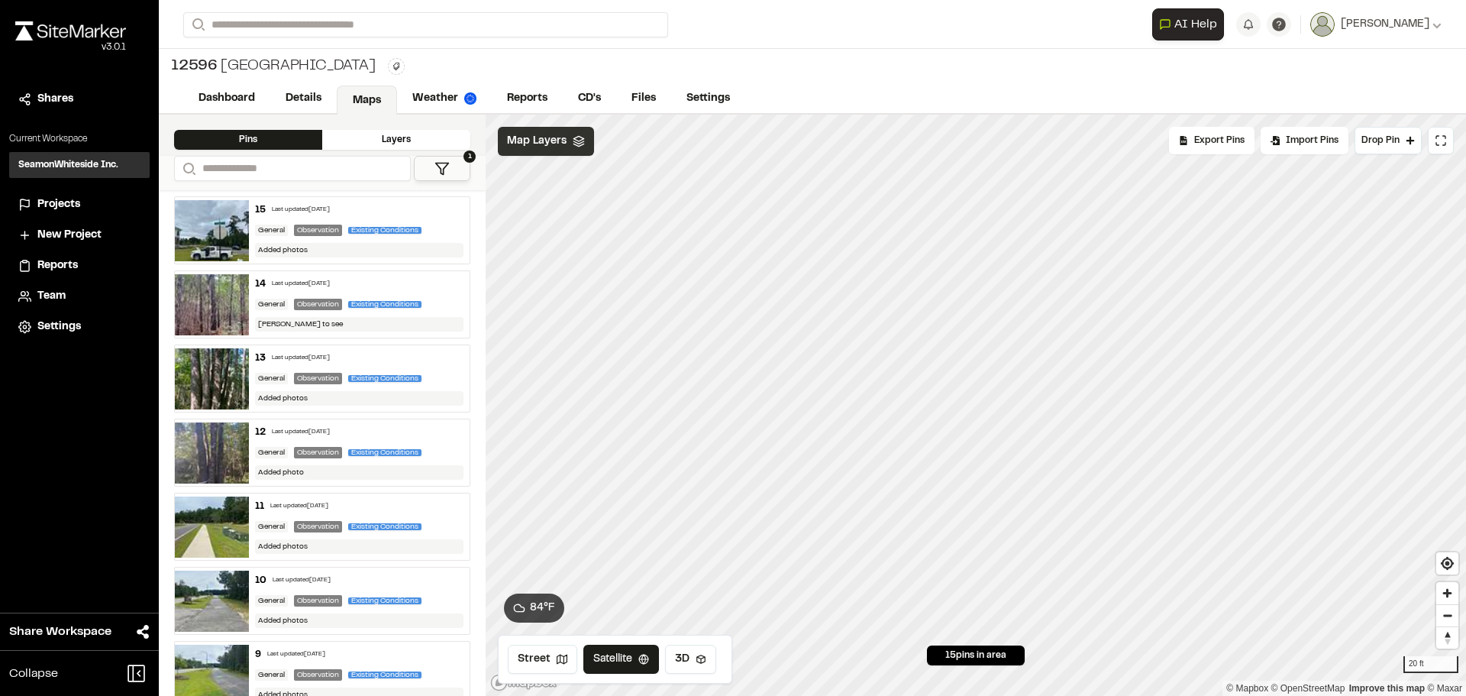
click at [568, 147] on div "Map Layers" at bounding box center [546, 141] width 96 height 29
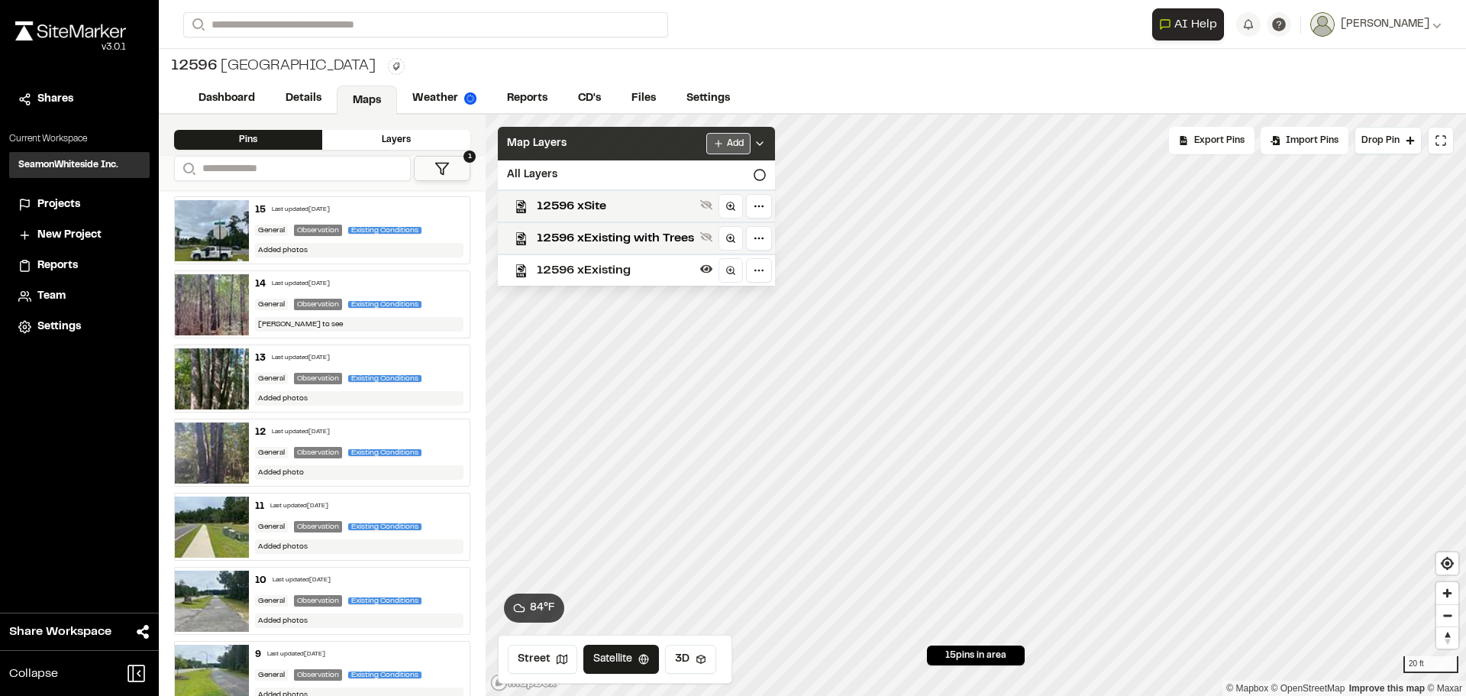
click at [719, 149] on html "Close sidebar v 3.0.1 Shares Current Workspace SeamonWhiteside Inc. SI Projects…" at bounding box center [733, 348] width 1466 height 696
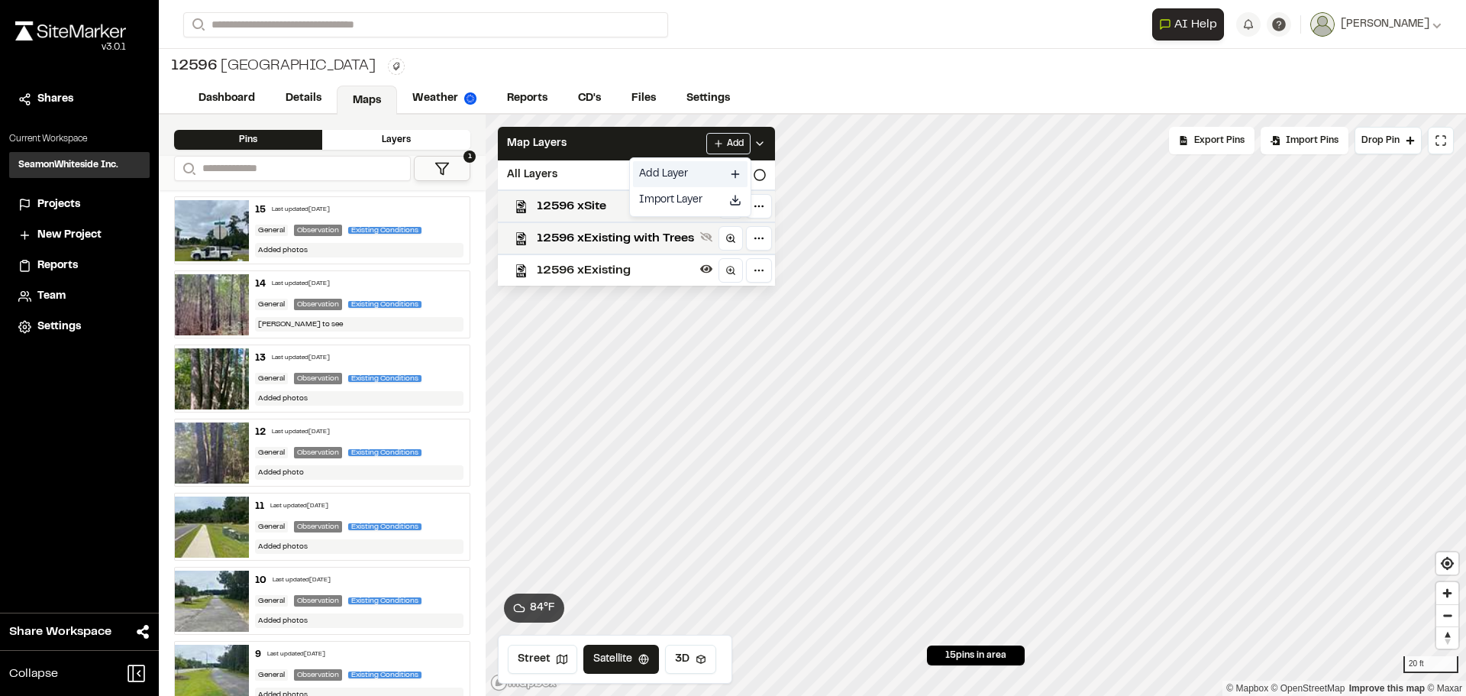
click at [695, 175] on link "Add Layer" at bounding box center [690, 174] width 115 height 26
